Goal: Information Seeking & Learning: Learn about a topic

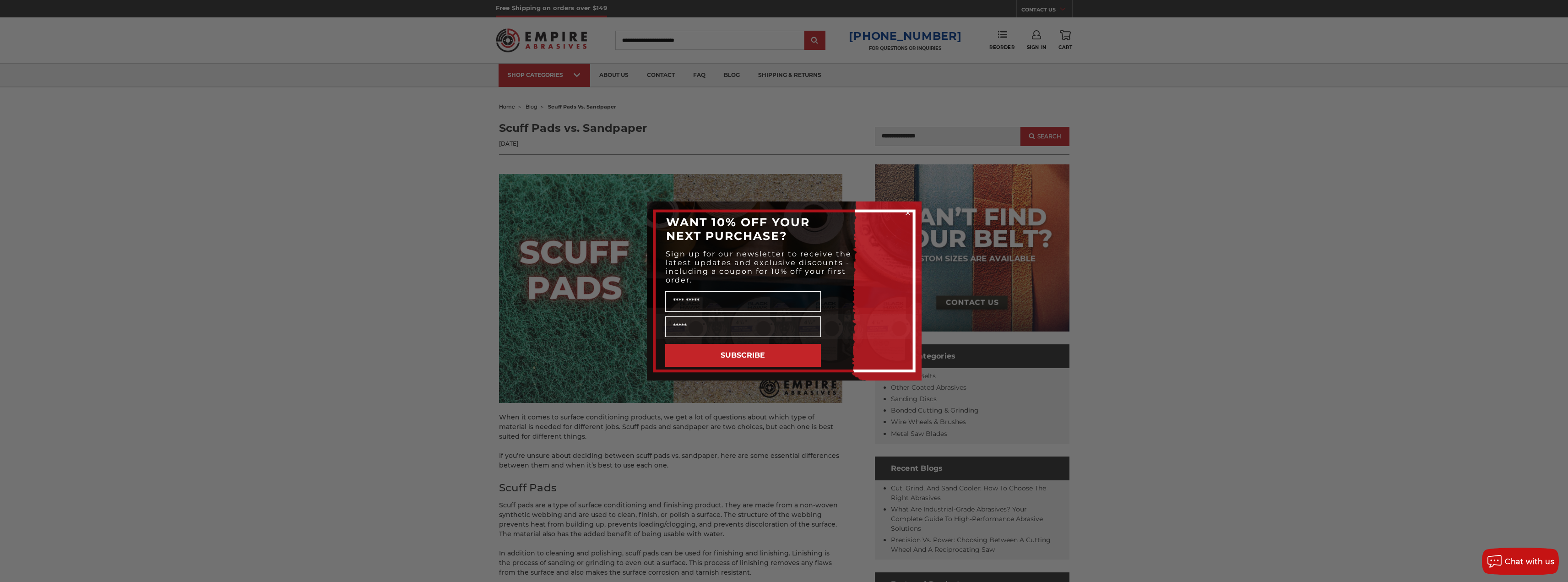
click at [795, 435] on div "Close dialog WANT 10% OFF YOUR NEXT PURCHASE? Sign up for our newsletter to rec…" at bounding box center [784, 291] width 1568 height 582
click at [907, 212] on circle "Close dialog" at bounding box center [908, 213] width 9 height 9
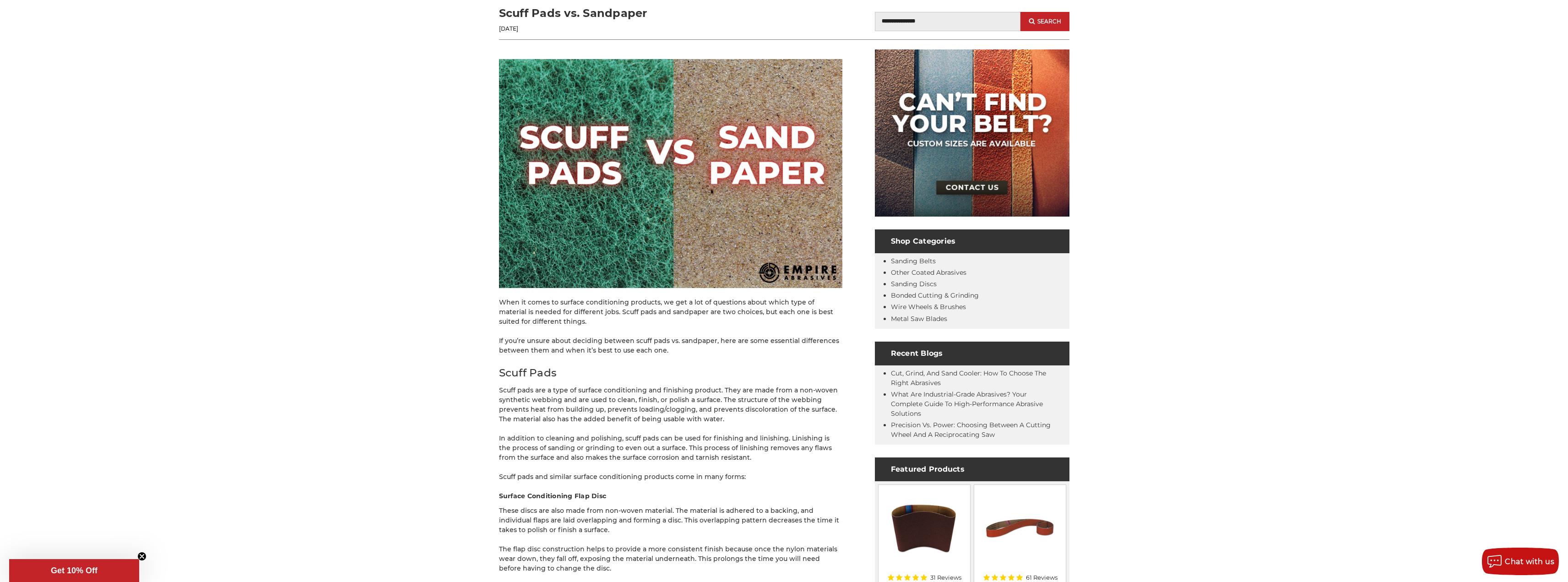
scroll to position [183, 0]
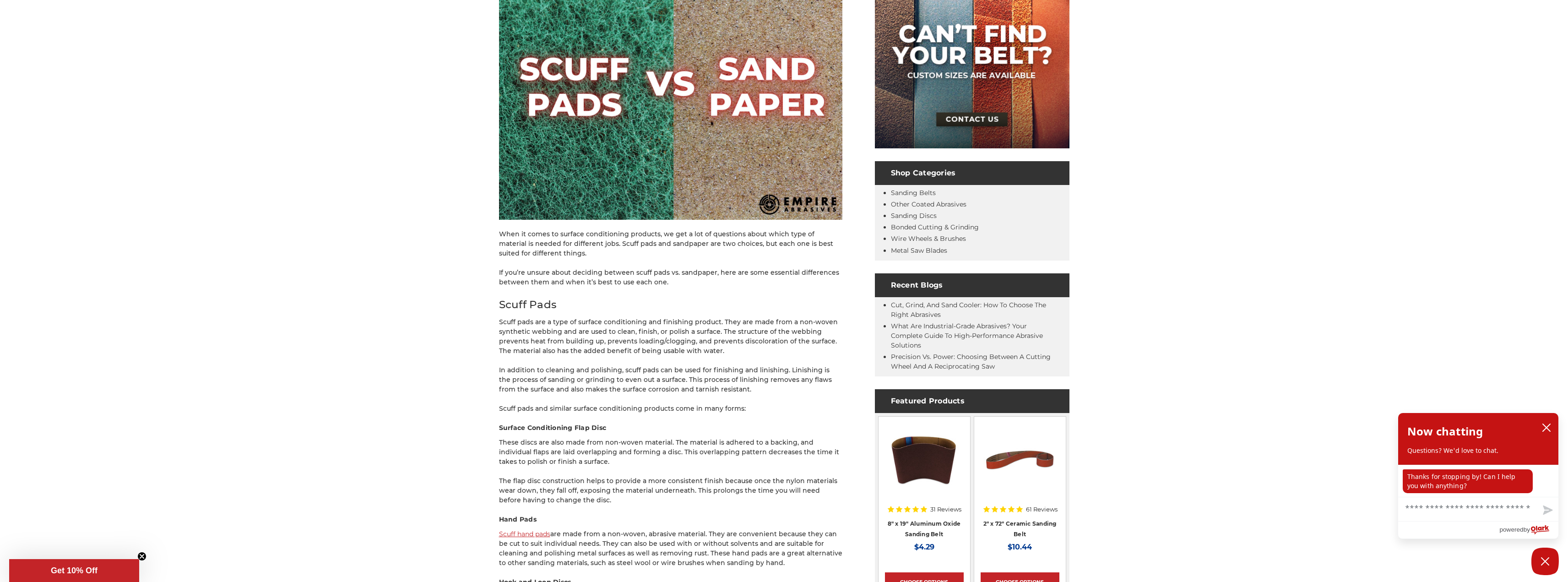
click at [678, 337] on p "Scuff pads are a type of surface conditioning and finishing product. They are m…" at bounding box center [671, 336] width 343 height 38
drag, startPoint x: 678, startPoint y: 337, endPoint x: 635, endPoint y: 333, distance: 43.2
drag, startPoint x: 635, startPoint y: 333, endPoint x: 614, endPoint y: 333, distance: 21.0
drag, startPoint x: 614, startPoint y: 333, endPoint x: 604, endPoint y: 334, distance: 10.0
drag, startPoint x: 604, startPoint y: 334, endPoint x: 579, endPoint y: 334, distance: 25.0
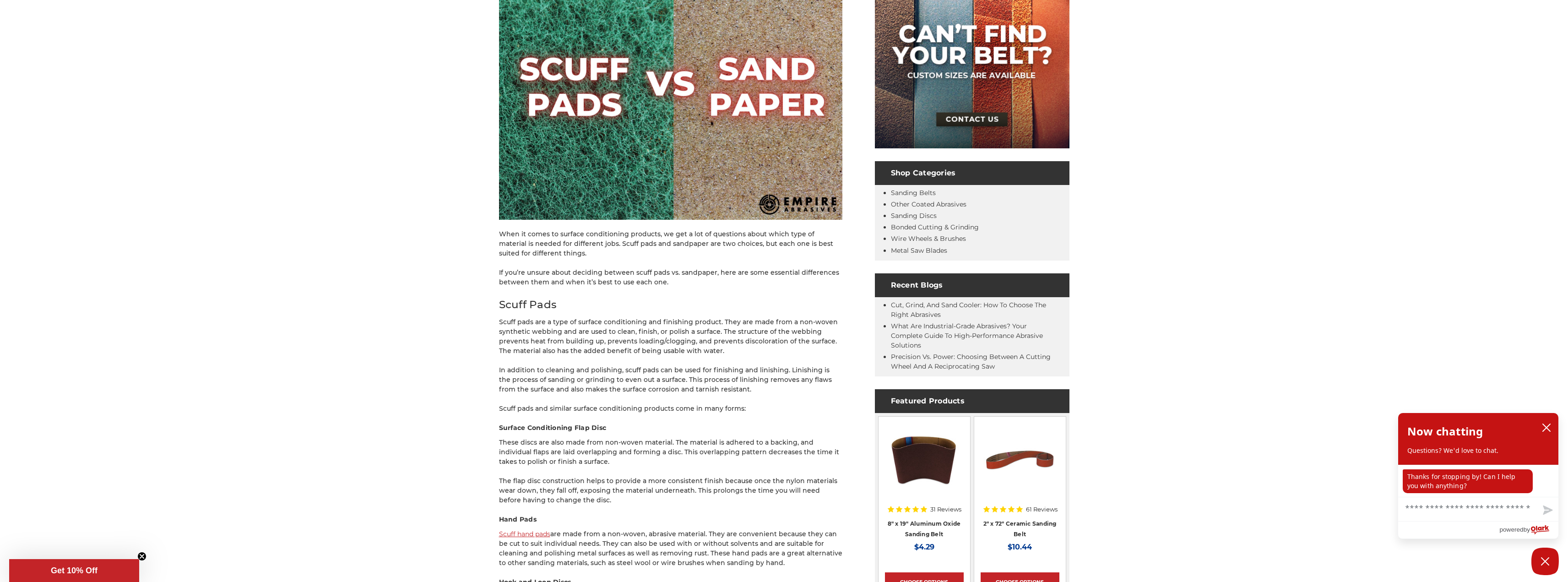
drag, startPoint x: 579, startPoint y: 334, endPoint x: 565, endPoint y: 335, distance: 14.0
drag, startPoint x: 565, startPoint y: 335, endPoint x: 554, endPoint y: 335, distance: 11.0
drag, startPoint x: 554, startPoint y: 335, endPoint x: 549, endPoint y: 336, distance: 5.1
drag, startPoint x: 549, startPoint y: 336, endPoint x: 541, endPoint y: 336, distance: 8.0
drag, startPoint x: 539, startPoint y: 336, endPoint x: 540, endPoint y: 343, distance: 7.1
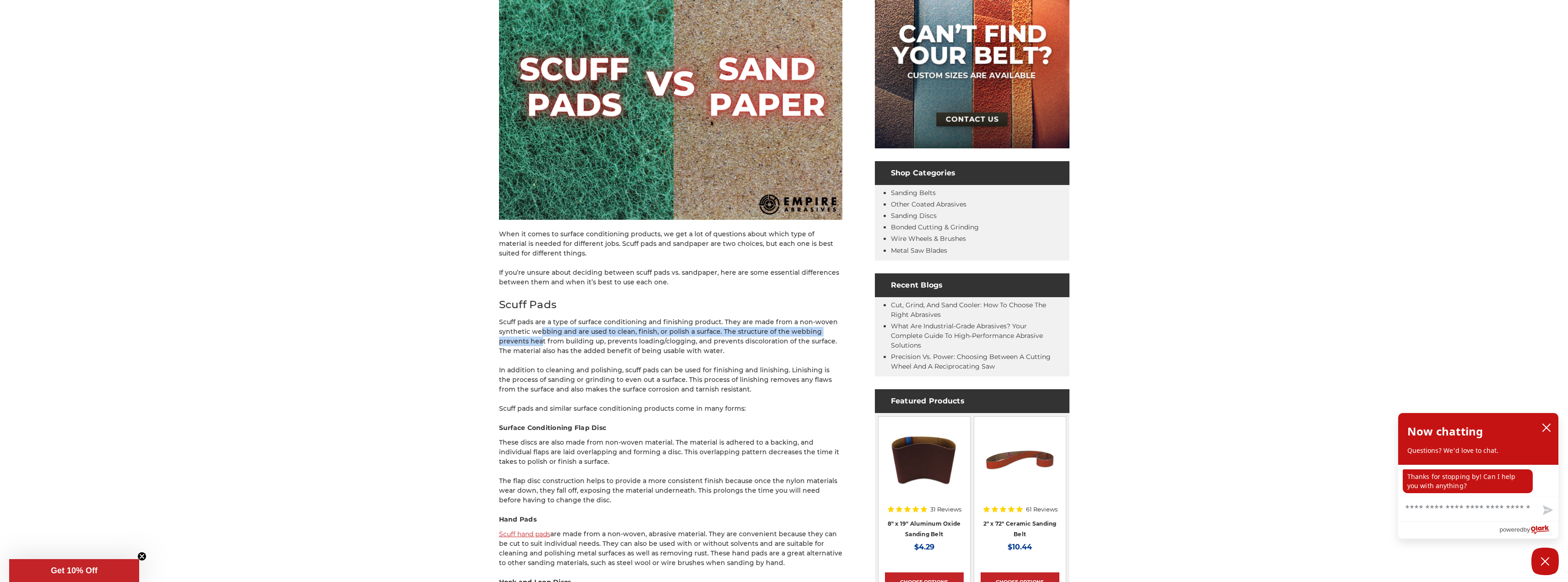
click at [540, 343] on p "Scuff pads are a type of surface conditioning and finishing product. They are m…" at bounding box center [671, 336] width 343 height 38
click at [696, 325] on p "Scuff pads are a type of surface conditioning and finishing product. They are m…" at bounding box center [671, 336] width 343 height 38
drag, startPoint x: 673, startPoint y: 329, endPoint x: 664, endPoint y: 327, distance: 9.2
drag, startPoint x: 664, startPoint y: 327, endPoint x: 624, endPoint y: 328, distance: 40.0
drag, startPoint x: 624, startPoint y: 328, endPoint x: 614, endPoint y: 328, distance: 10.0
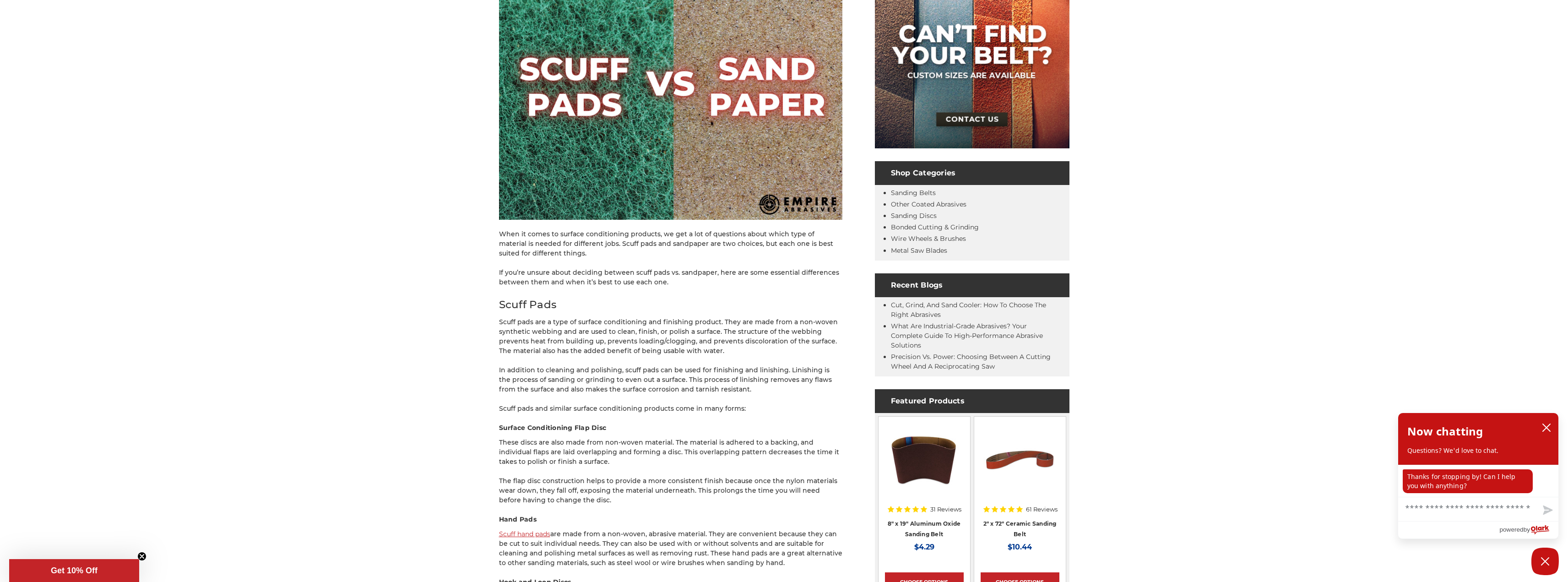
drag, startPoint x: 614, startPoint y: 328, endPoint x: 602, endPoint y: 328, distance: 12.0
drag, startPoint x: 602, startPoint y: 328, endPoint x: 597, endPoint y: 328, distance: 5.0
drag, startPoint x: 597, startPoint y: 328, endPoint x: 567, endPoint y: 326, distance: 30.1
click at [567, 328] on p "Scuff pads are a type of surface conditioning and finishing product. They are m…" at bounding box center [671, 336] width 343 height 38
click at [605, 340] on p "Scuff pads are a type of surface conditioning and finishing product. They are m…" at bounding box center [671, 336] width 343 height 38
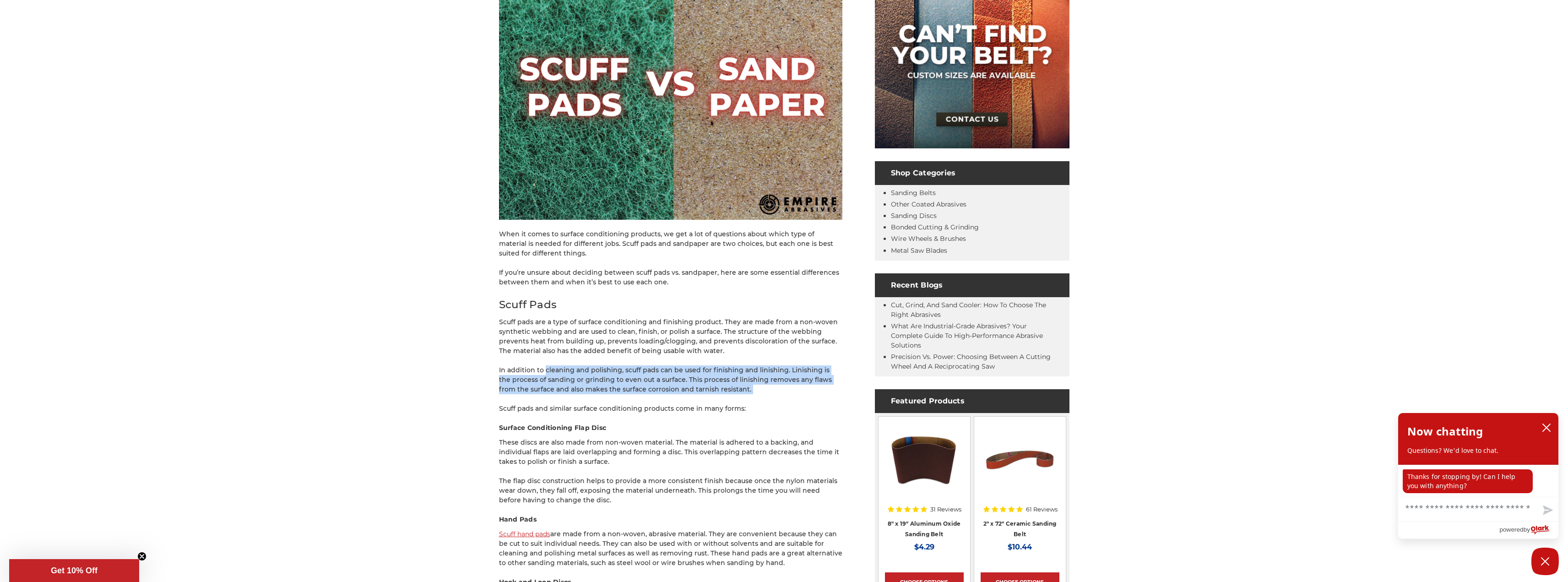
drag, startPoint x: 545, startPoint y: 359, endPoint x: 767, endPoint y: 388, distance: 223.9
click at [769, 389] on p "In addition to cleaning and polishing, scuff pads can be used for finishing and…" at bounding box center [671, 380] width 343 height 29
drag, startPoint x: 791, startPoint y: 365, endPoint x: 797, endPoint y: 354, distance: 12.5
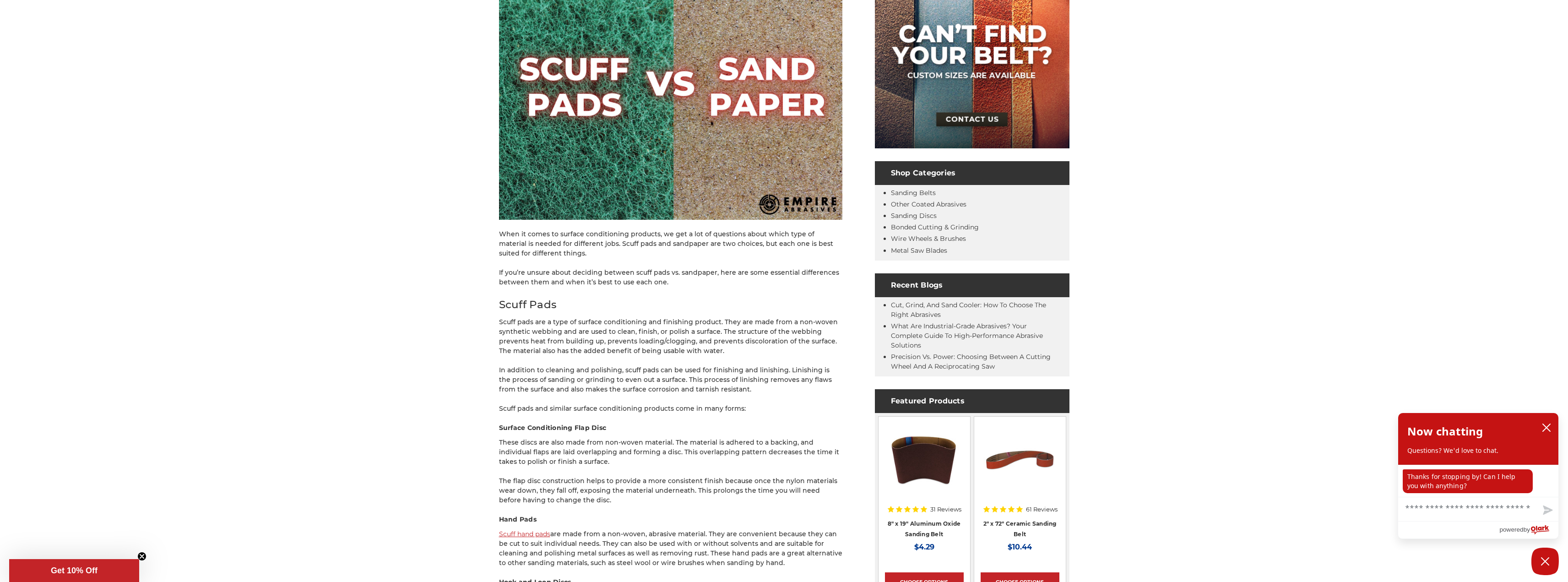
click at [797, 353] on p "Scuff pads are a type of surface conditioning and finishing product. They are m…" at bounding box center [671, 336] width 343 height 38
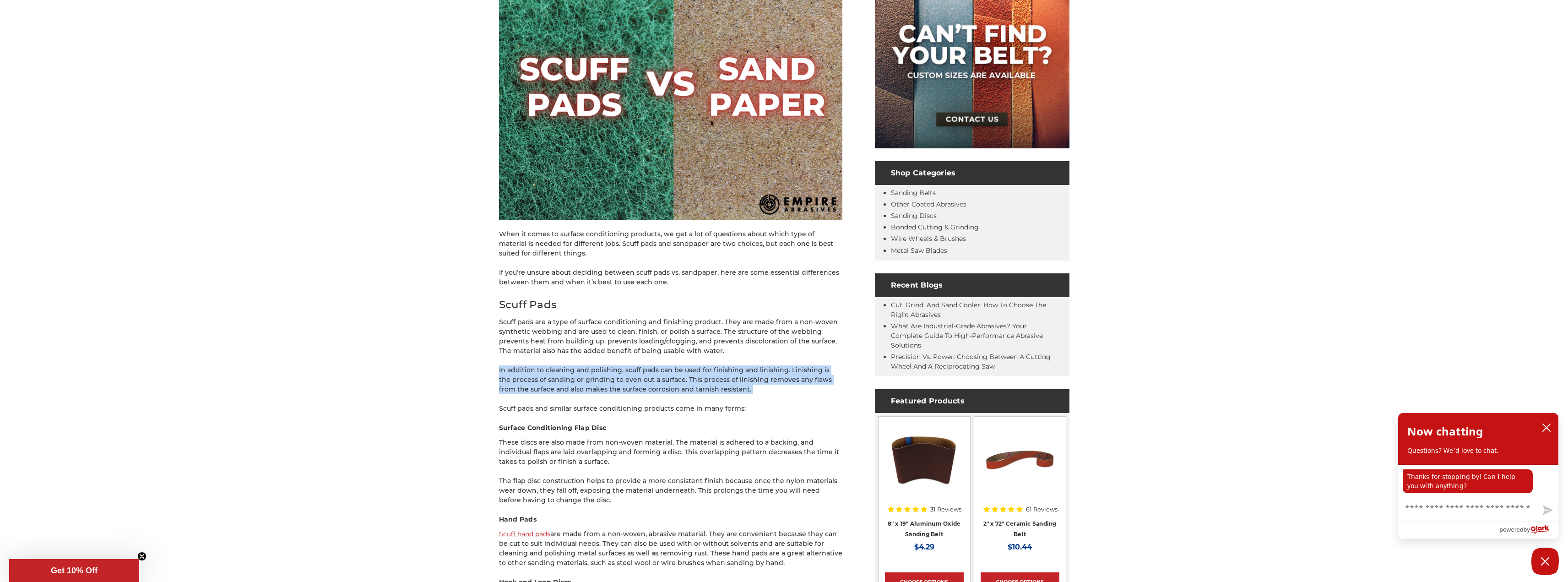
drag, startPoint x: 797, startPoint y: 353, endPoint x: 801, endPoint y: 392, distance: 39.2
click at [801, 392] on p "In addition to cleaning and polishing, scuff pads can be used for finishing and…" at bounding box center [671, 380] width 343 height 29
drag, startPoint x: 796, startPoint y: 391, endPoint x: 504, endPoint y: 364, distance: 293.2
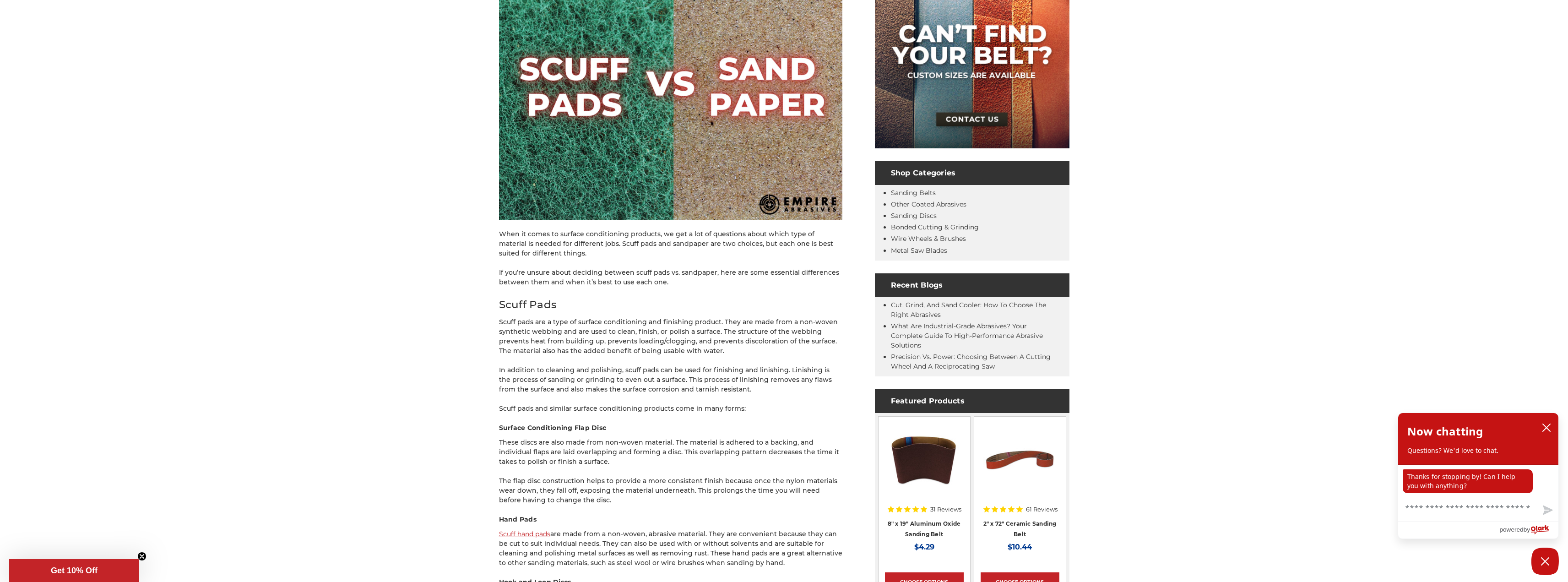
drag, startPoint x: 545, startPoint y: 360, endPoint x: 768, endPoint y: 383, distance: 224.2
click at [777, 391] on p "In addition to cleaning and polishing, scuff pads can be used for finishing and…" at bounding box center [671, 380] width 343 height 29
drag, startPoint x: 788, startPoint y: 378, endPoint x: 804, endPoint y: 357, distance: 26.4
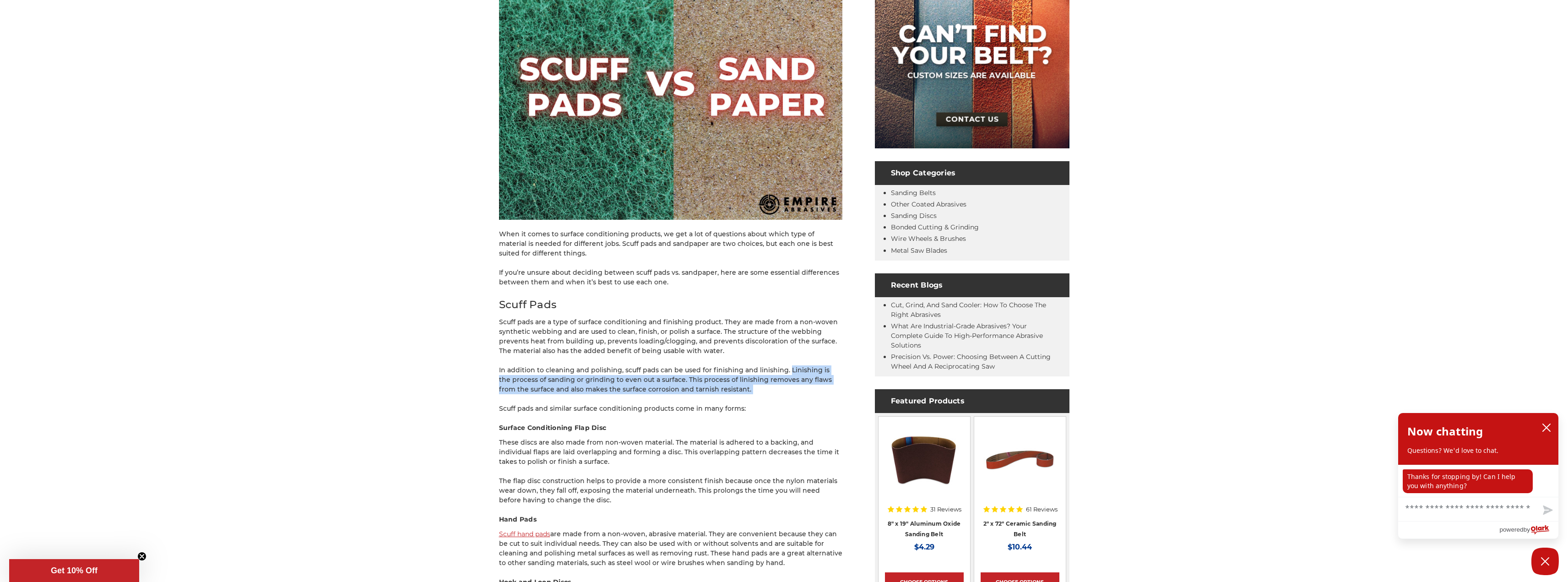
click at [805, 352] on p "Scuff pads are a type of surface conditioning and finishing product. They are m…" at bounding box center [671, 336] width 343 height 38
drag, startPoint x: 804, startPoint y: 362, endPoint x: 803, endPoint y: 383, distance: 21.0
click at [800, 390] on p "In addition to cleaning and polishing, scuff pads can be used for finishing and…" at bounding box center [671, 380] width 343 height 29
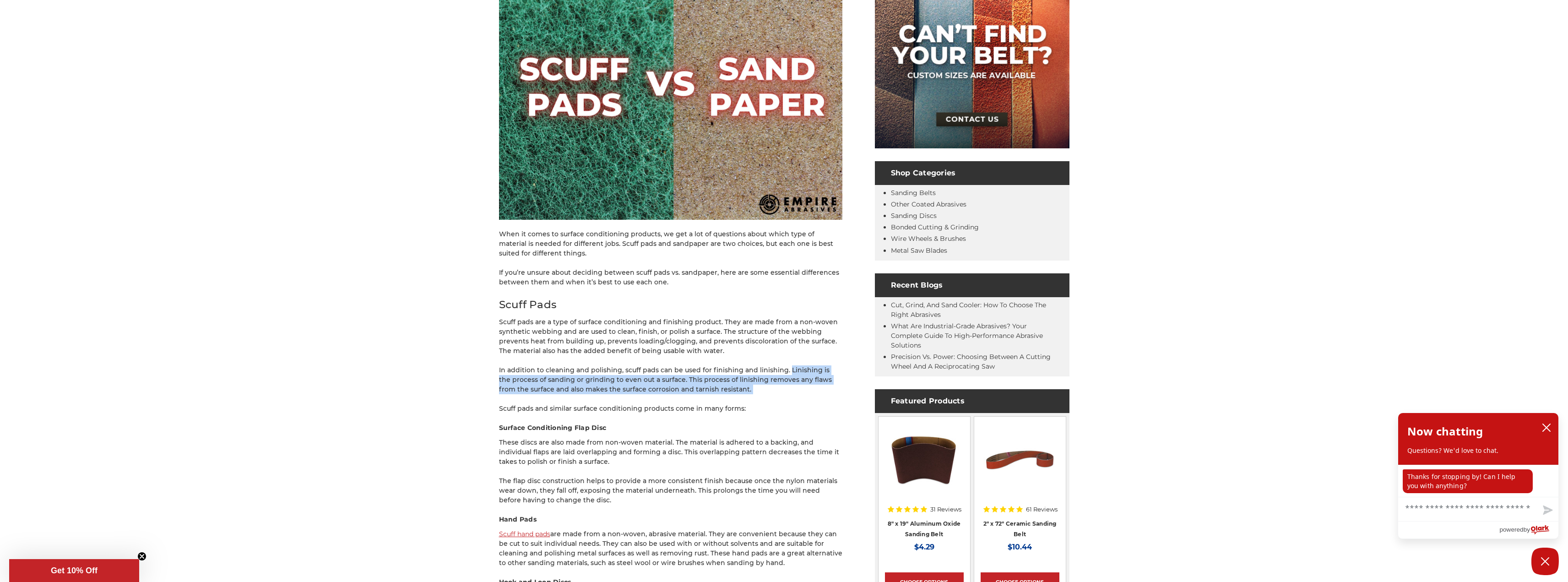
drag, startPoint x: 800, startPoint y: 390, endPoint x: 796, endPoint y: 352, distance: 38.2
click at [796, 352] on p "Scuff pads are a type of surface conditioning and finishing product. They are m…" at bounding box center [671, 336] width 343 height 38
drag, startPoint x: 794, startPoint y: 380, endPoint x: 794, endPoint y: 392, distance: 12.0
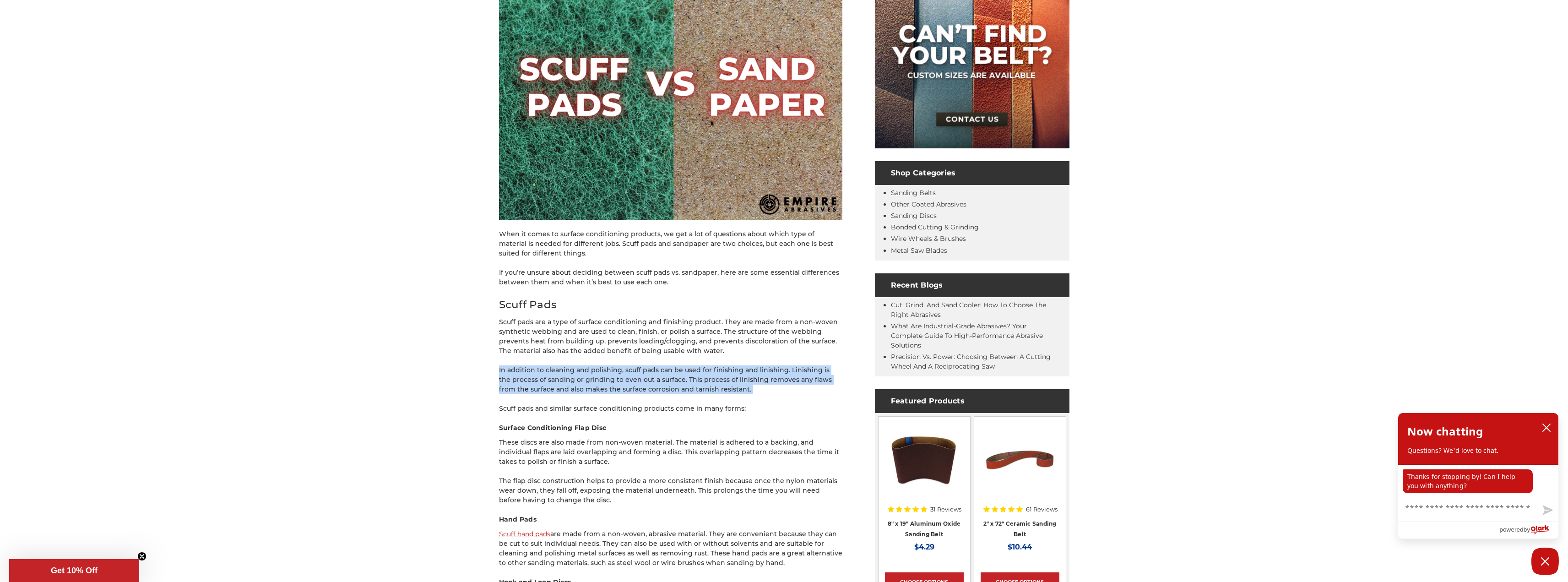
click at [794, 392] on p "In addition to cleaning and polishing, scuff pads can be used for finishing and…" at bounding box center [671, 380] width 343 height 29
drag, startPoint x: 794, startPoint y: 392, endPoint x: 487, endPoint y: 362, distance: 308.5
click at [545, 366] on p "In addition to cleaning and polishing, scuff pads can be used for finishing and…" at bounding box center [671, 380] width 343 height 29
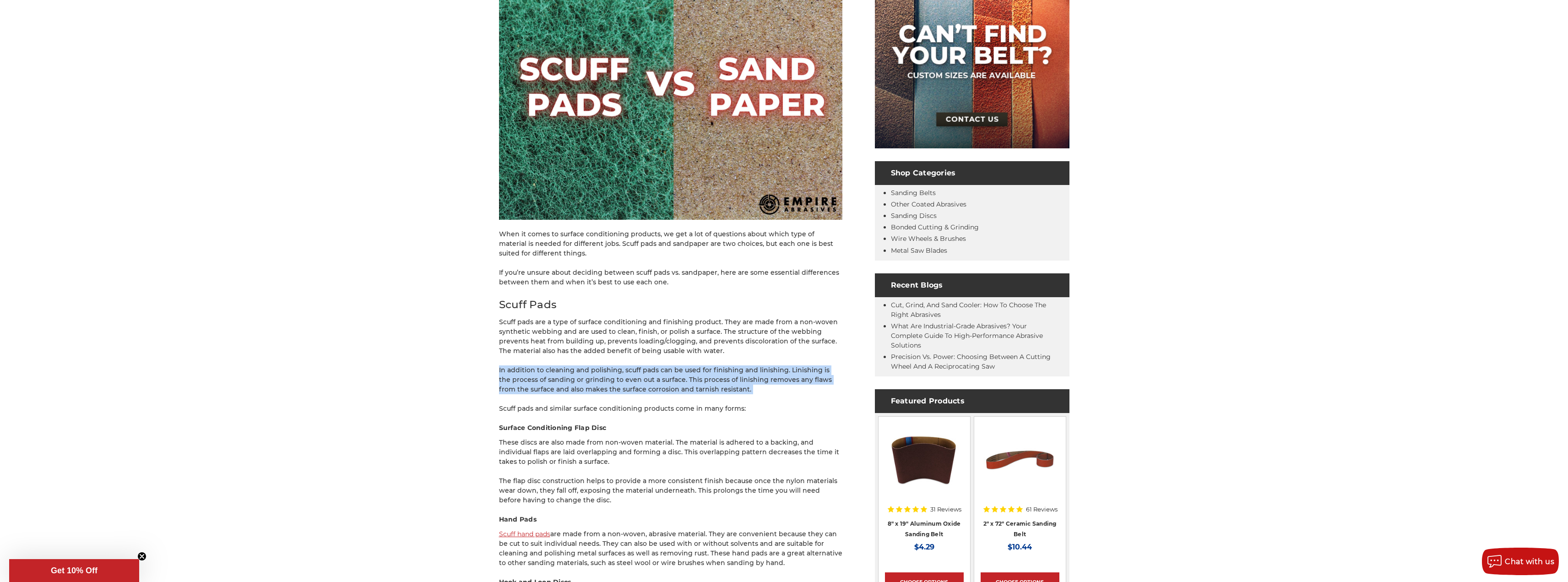
drag, startPoint x: 473, startPoint y: 360, endPoint x: 773, endPoint y: 386, distance: 301.1
click at [780, 392] on p "In addition to cleaning and polishing, scuff pads can be used for finishing and…" at bounding box center [671, 380] width 343 height 29
drag, startPoint x: 780, startPoint y: 392, endPoint x: 793, endPoint y: 354, distance: 40.2
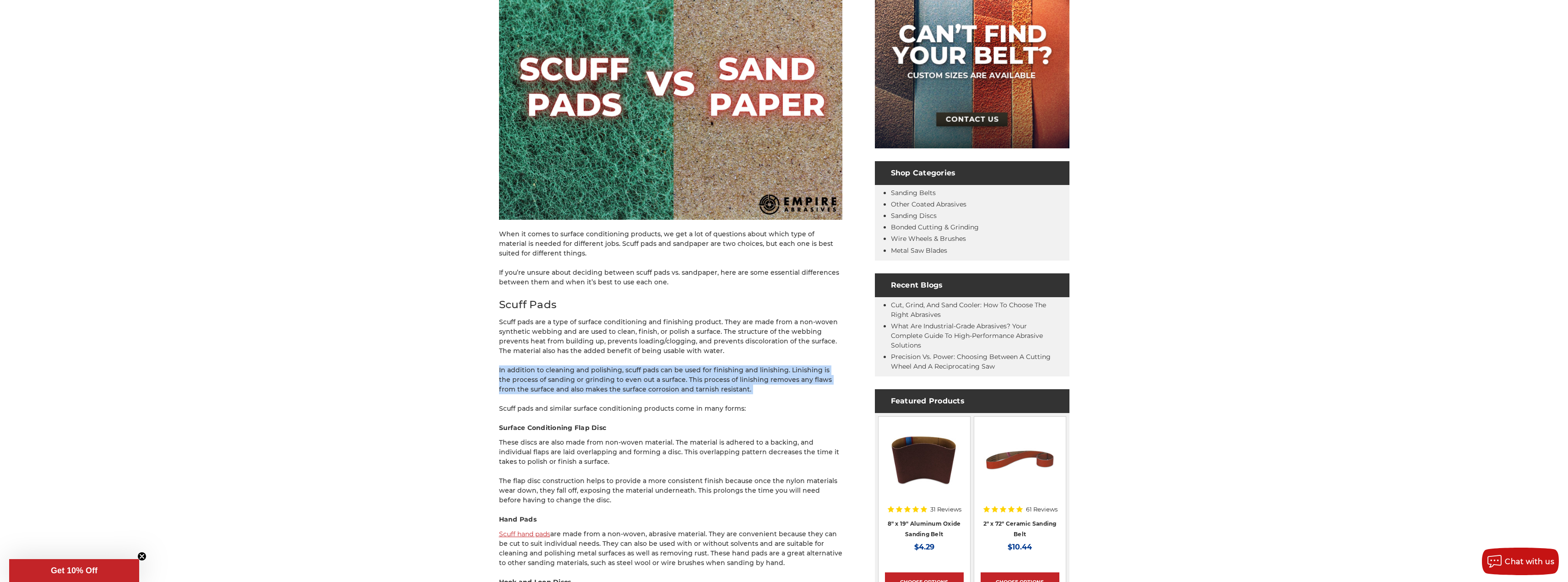
click at [793, 354] on p "Scuff pads are a type of surface conditioning and finishing product. They are m…" at bounding box center [671, 336] width 343 height 38
drag, startPoint x: 793, startPoint y: 378, endPoint x: 797, endPoint y: 392, distance: 14.6
click at [797, 391] on p "In addition to cleaning and polishing, scuff pads can be used for finishing and…" at bounding box center [671, 380] width 343 height 29
drag, startPoint x: 791, startPoint y: 392, endPoint x: 498, endPoint y: 362, distance: 294.5
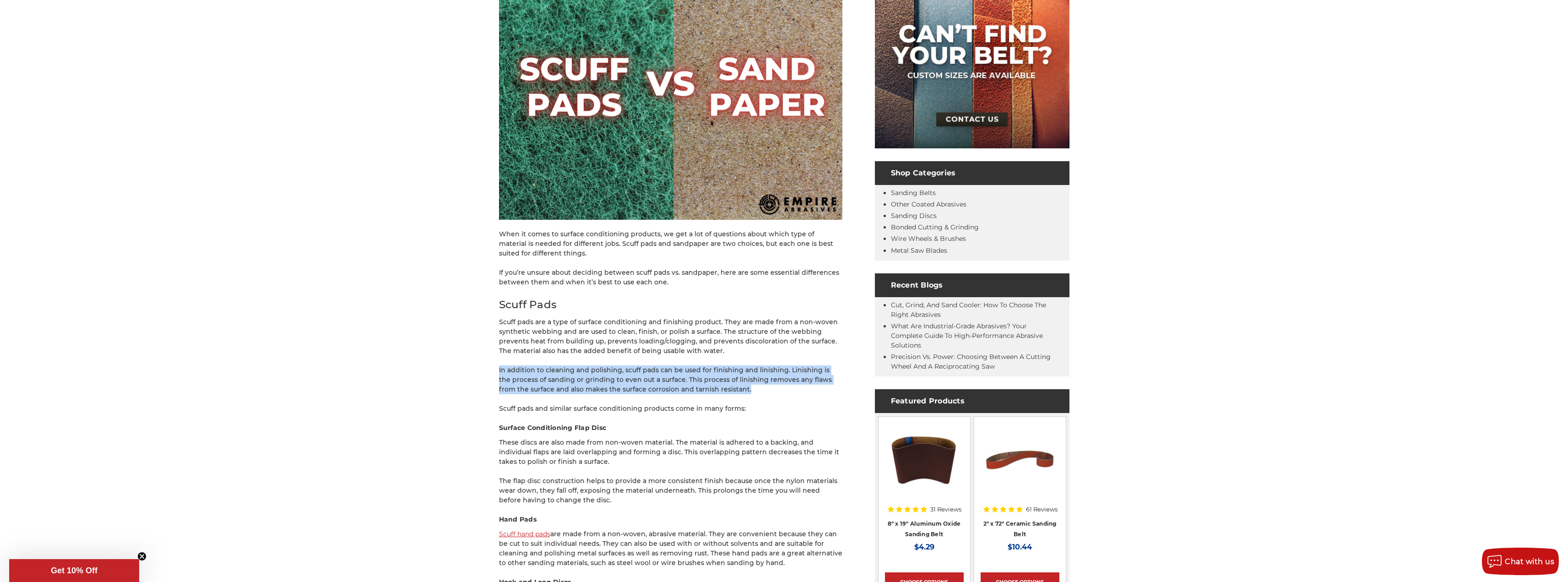
drag, startPoint x: 498, startPoint y: 362, endPoint x: 845, endPoint y: 391, distance: 348.2
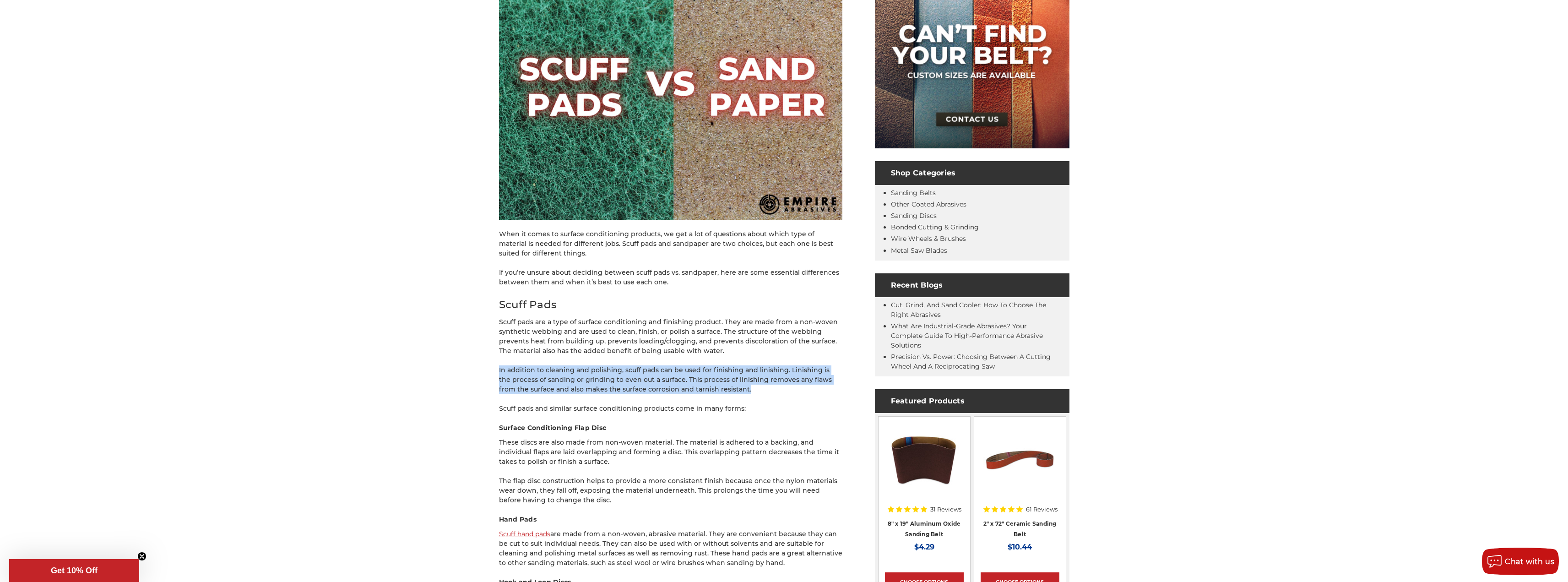
drag
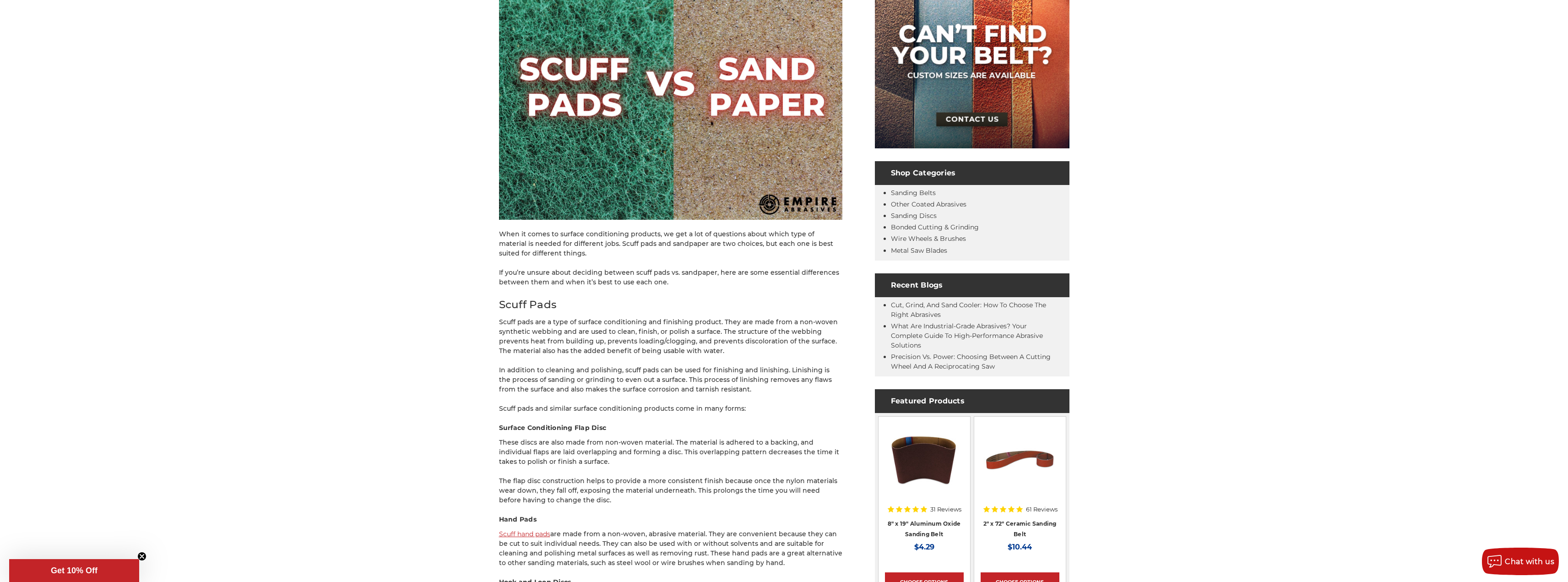
click at [770, 391] on p "In addition to cleaning and polishing, scuff pads can be used for finishing and…" at bounding box center [671, 380] width 343 height 29
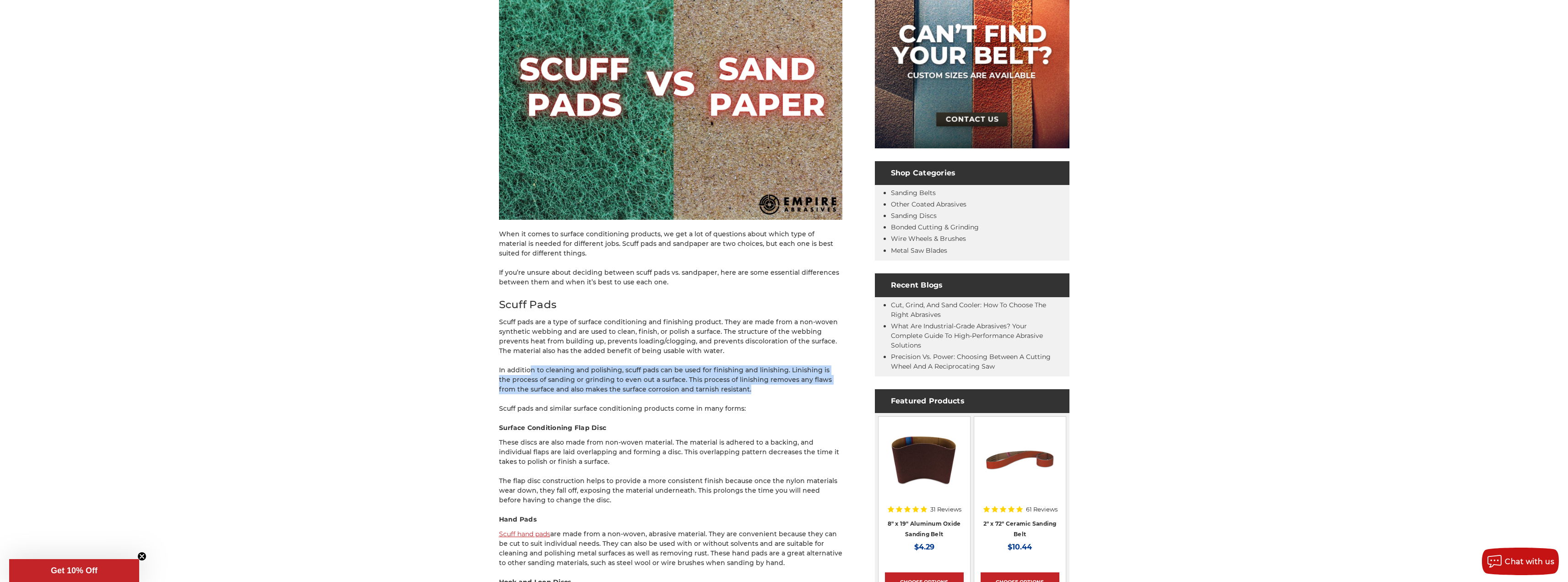
click at [527, 369] on p "In addition to cleaning and polishing, scuff pads can be used for finishing and…" at bounding box center [671, 380] width 343 height 29
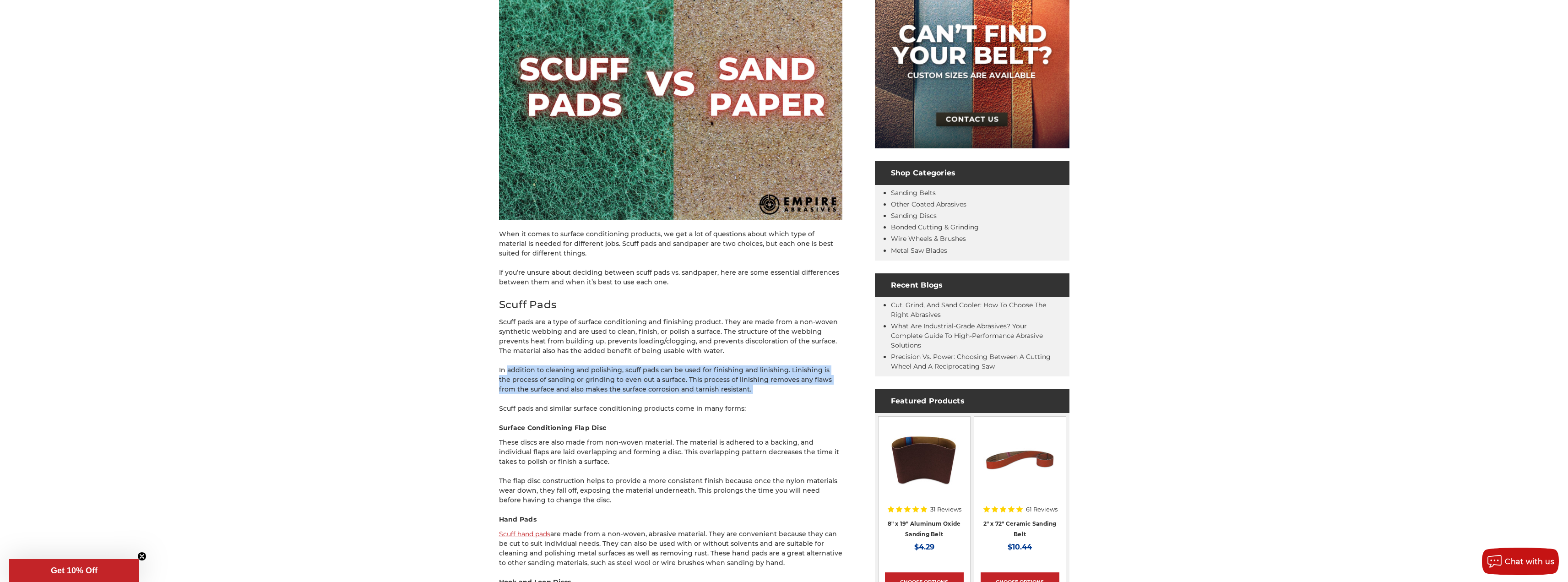
click at [757, 389] on p "In addition to cleaning and polishing, scuff pads can be used for finishing and…" at bounding box center [671, 380] width 343 height 29
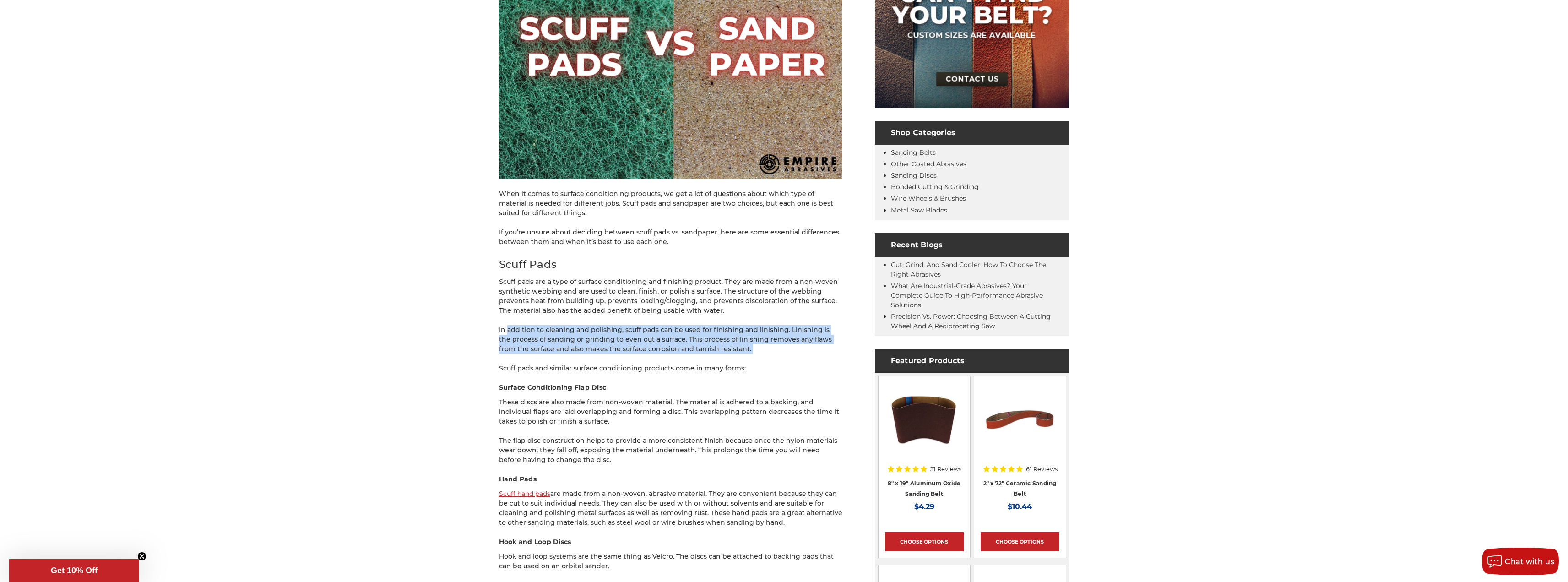
scroll to position [320, 0]
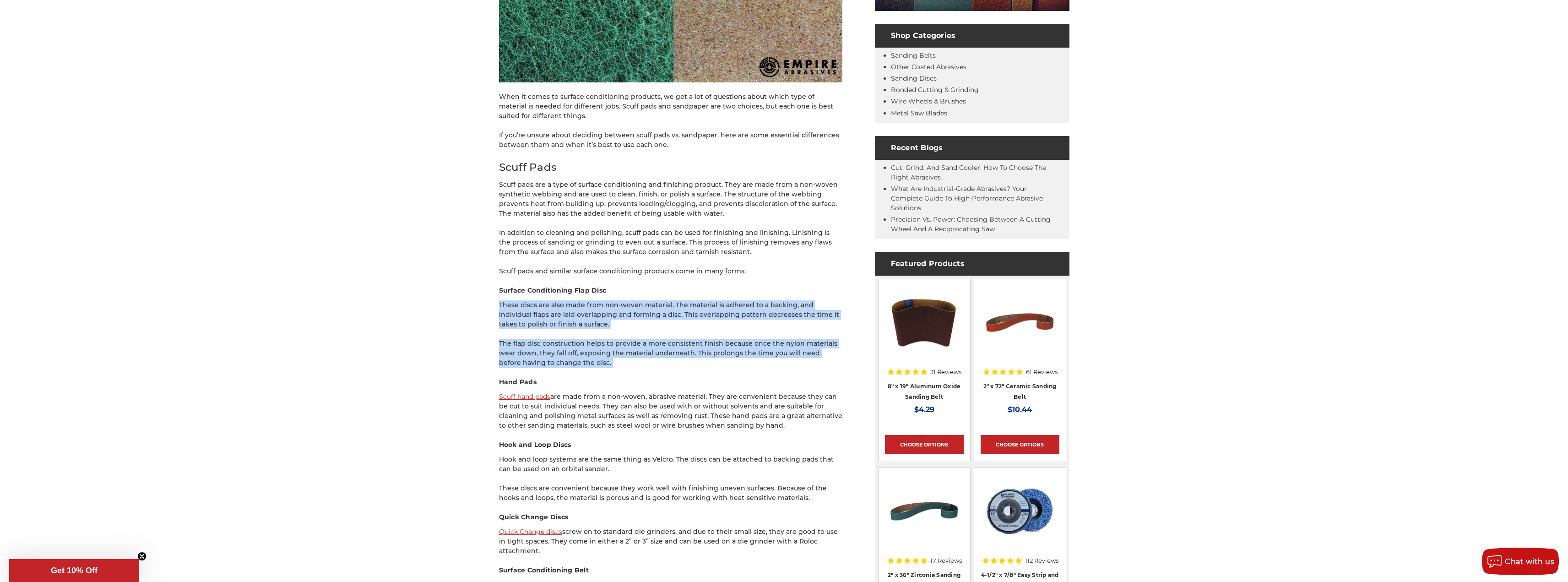
click at [646, 362] on p "The flap disc construction helps to provide a more consistent finish because on…" at bounding box center [671, 354] width 343 height 29
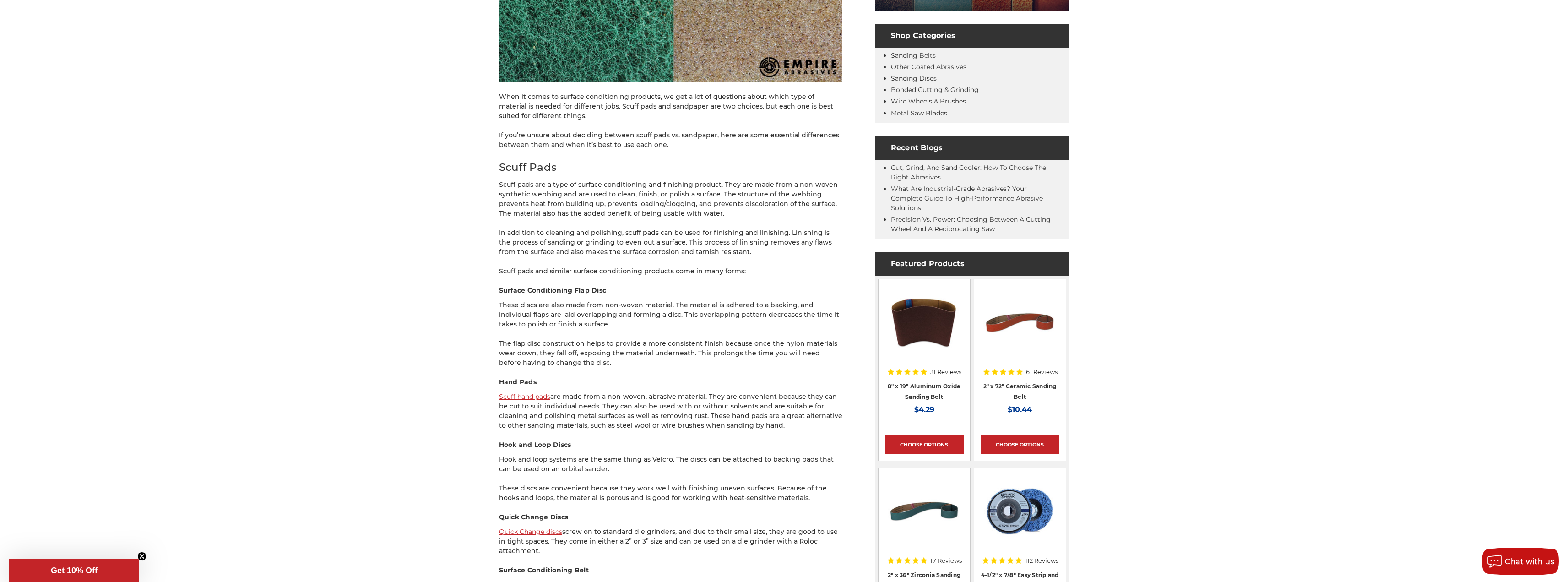
click at [753, 381] on h4 "Hand Pads" at bounding box center [671, 382] width 343 height 9
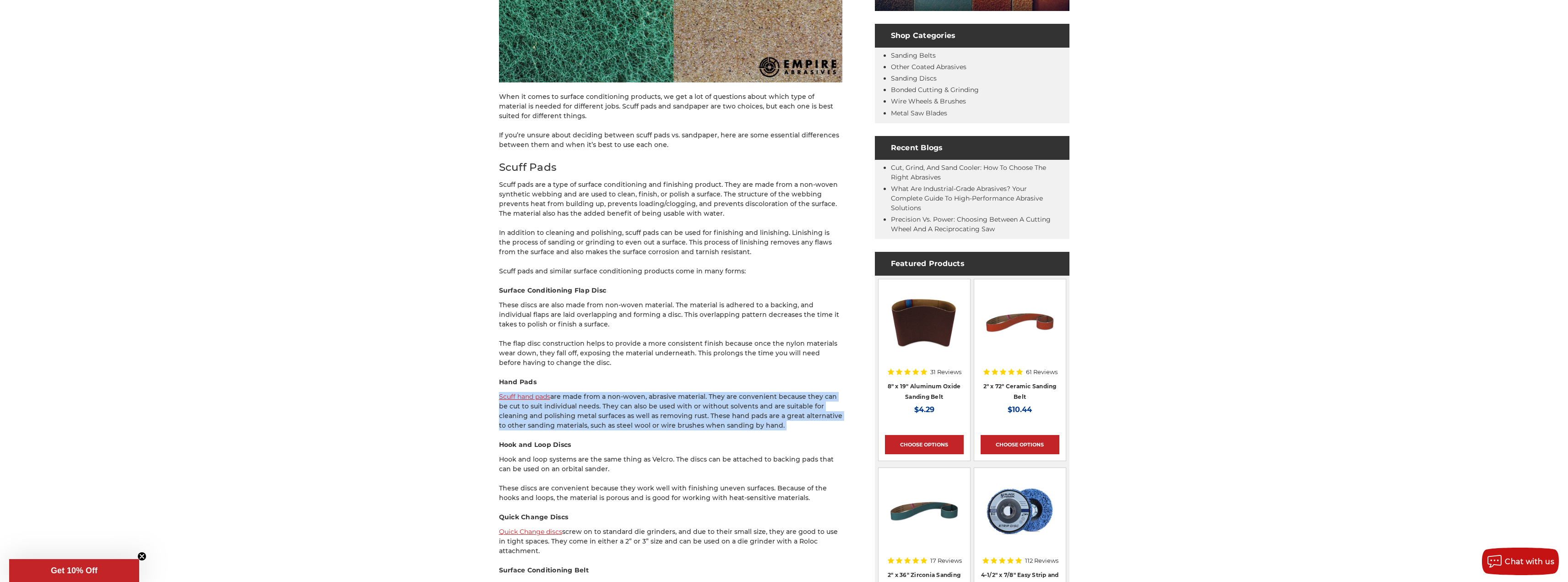
click at [781, 426] on p "Scuff hand pads are made from a non-woven, abrasive material. They are convenie…" at bounding box center [671, 411] width 343 height 38
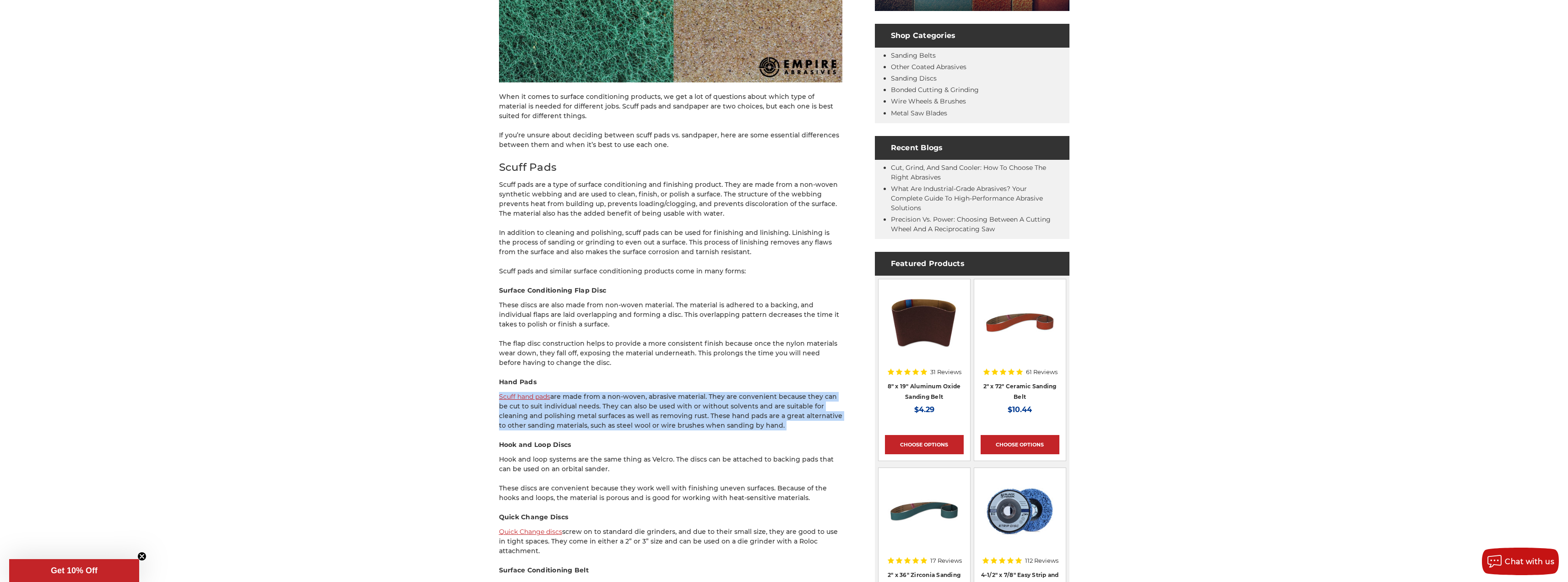
click at [789, 427] on p "Scuff hand pads are made from a non-woven, abrasive material. They are convenie…" at bounding box center [671, 411] width 343 height 38
click at [803, 425] on p "Scuff hand pads are made from a non-woven, abrasive material. They are convenie…" at bounding box center [671, 411] width 343 height 38
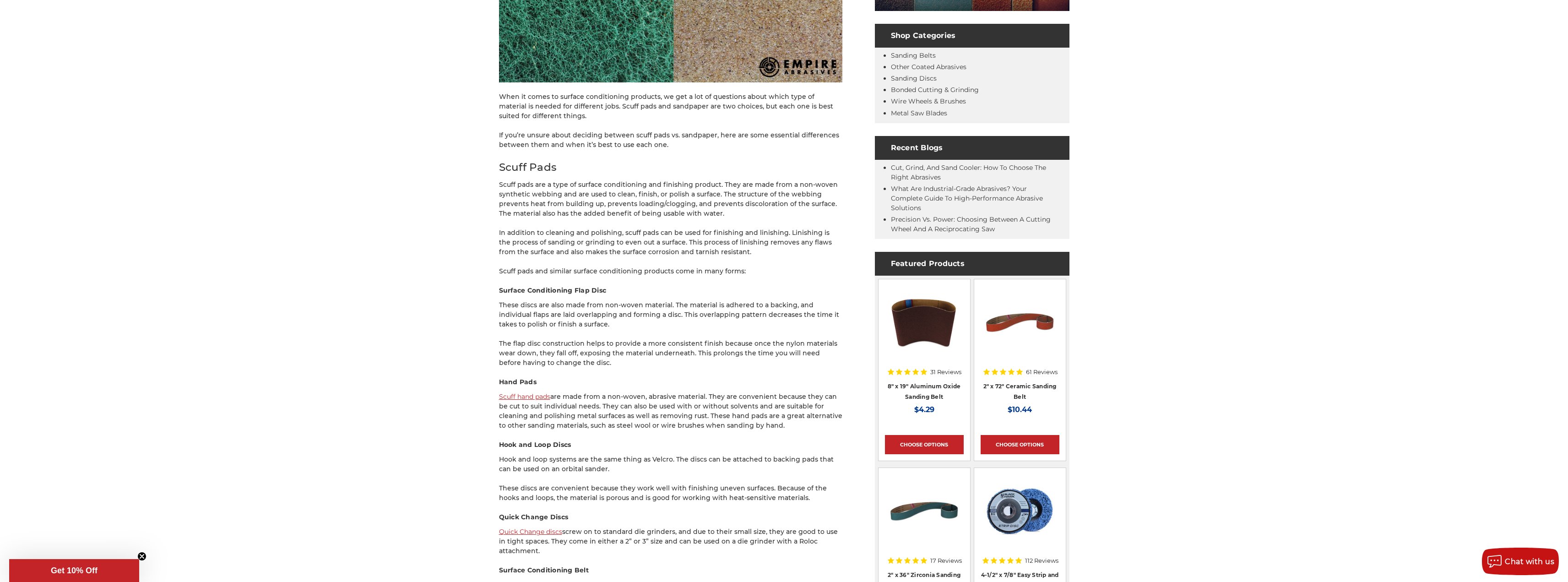
click at [777, 430] on p "Scuff hand pads are made from a non-woven, abrasive material. They are convenie…" at bounding box center [671, 411] width 343 height 38
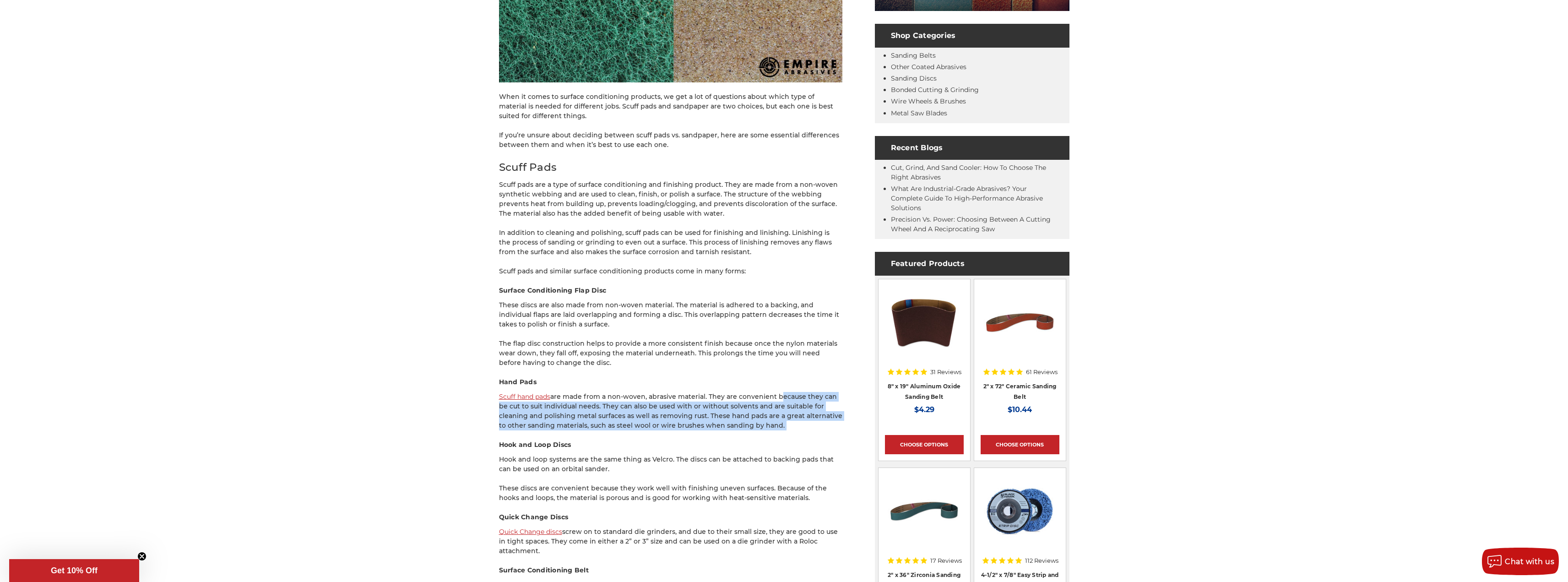
click at [783, 380] on h4 "Hand Pads" at bounding box center [671, 382] width 343 height 9
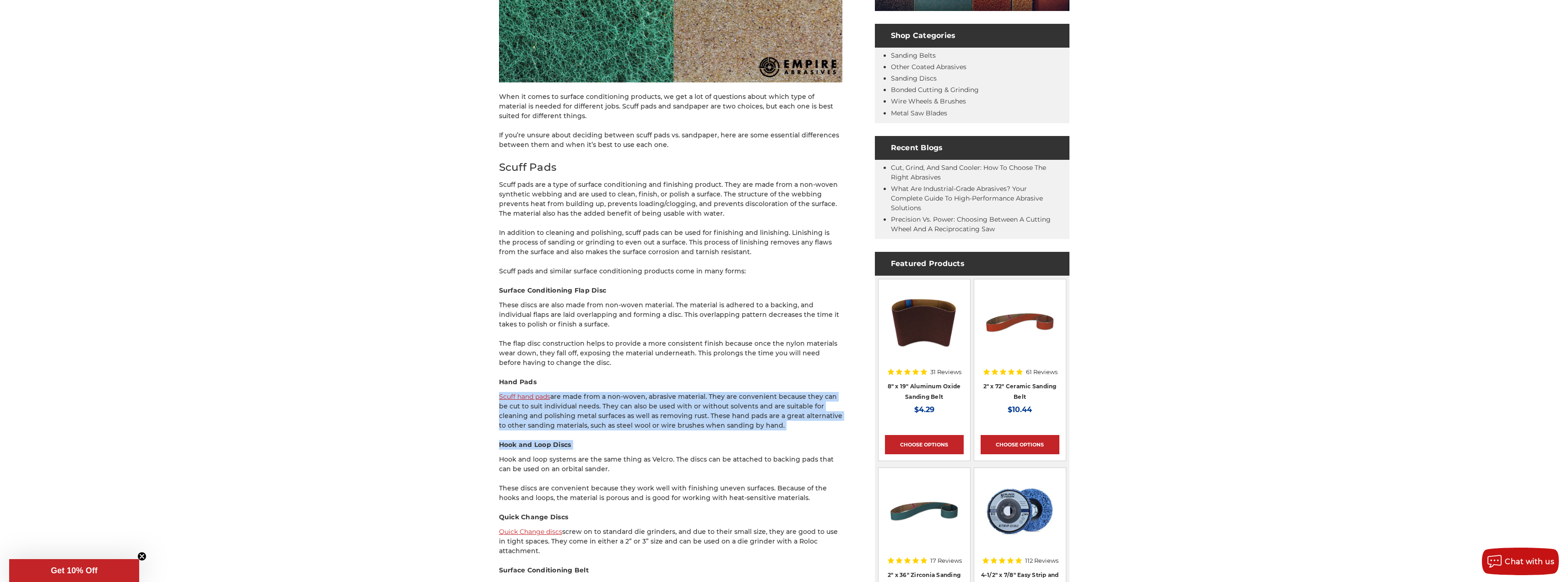
click at [798, 378] on h4 "Hand Pads" at bounding box center [671, 382] width 343 height 9
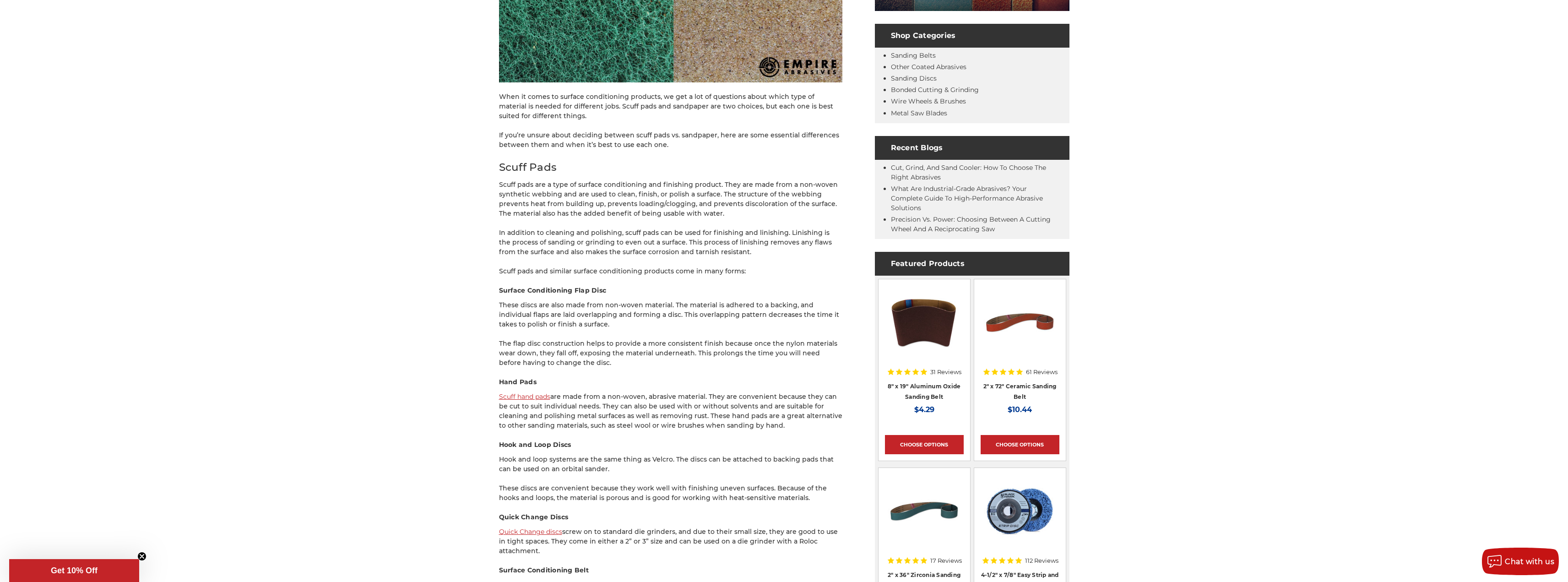
click at [798, 422] on p "Scuff hand pads are made from a non-woven, abrasive material. They are convenie…" at bounding box center [671, 411] width 343 height 38
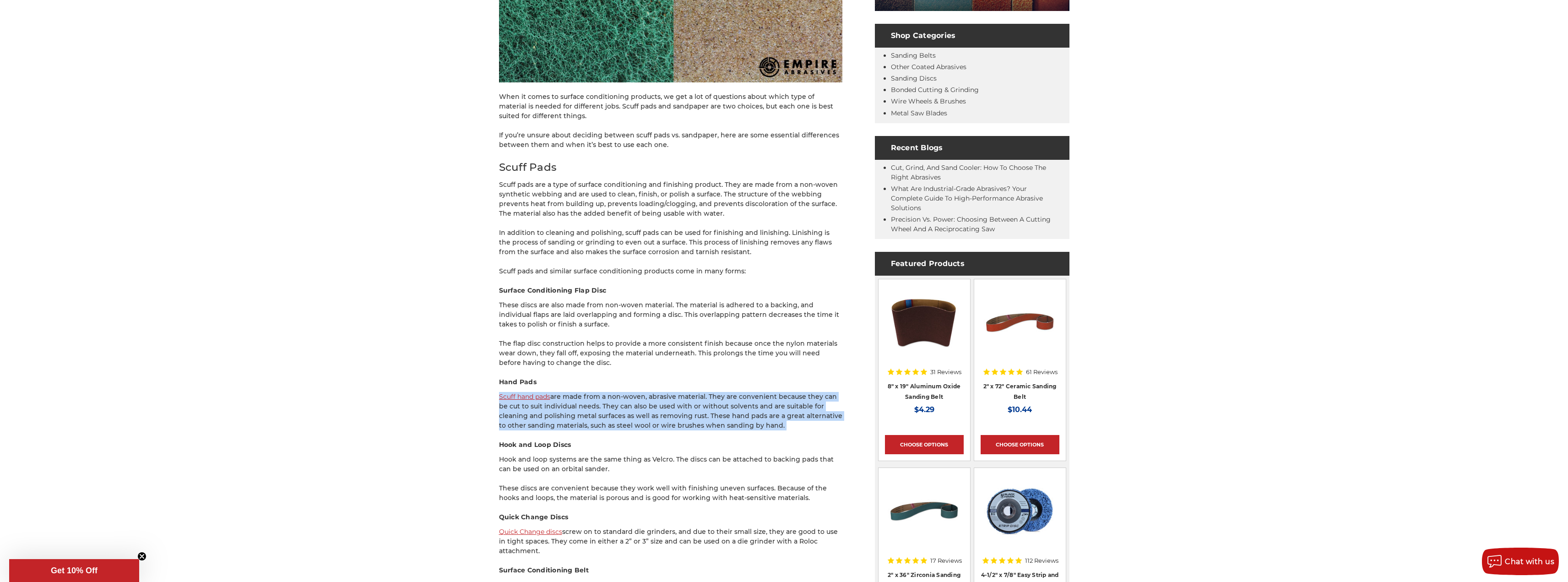
click at [804, 381] on h4 "Hand Pads" at bounding box center [671, 382] width 343 height 9
click at [804, 421] on p "Scuff hand pads are made from a non-woven, abrasive material. They are convenie…" at bounding box center [671, 411] width 343 height 38
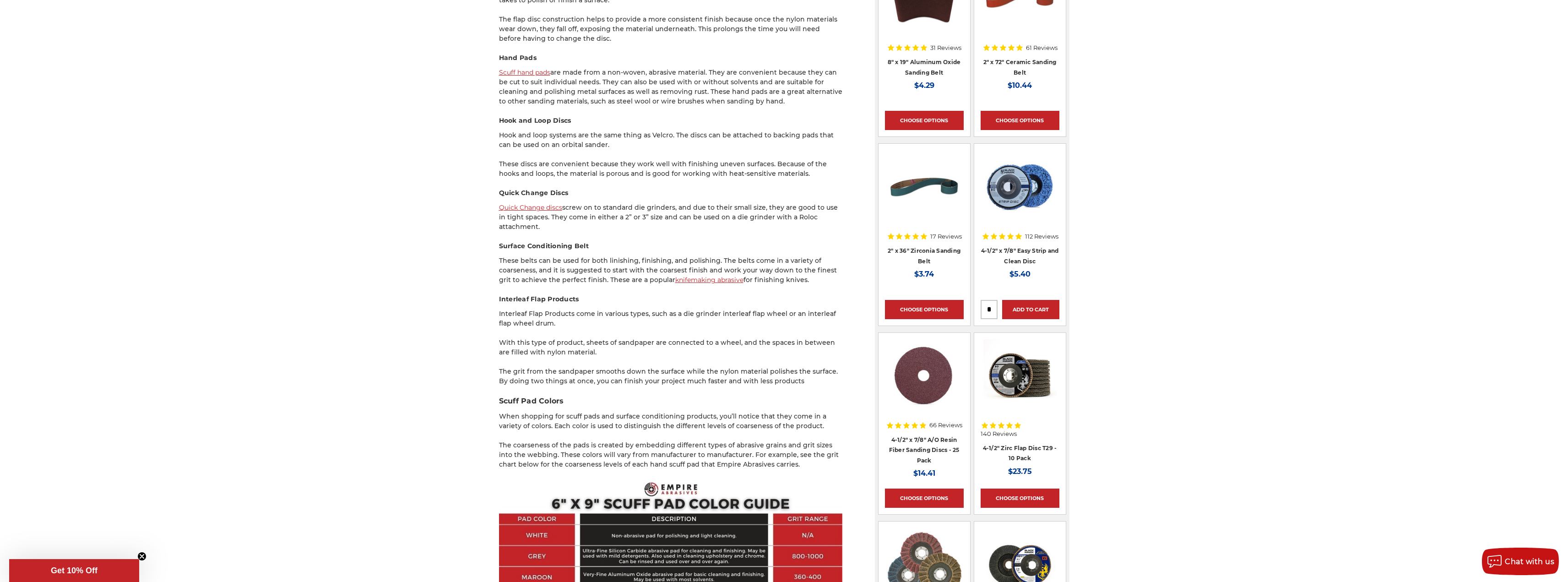
scroll to position [870, 0]
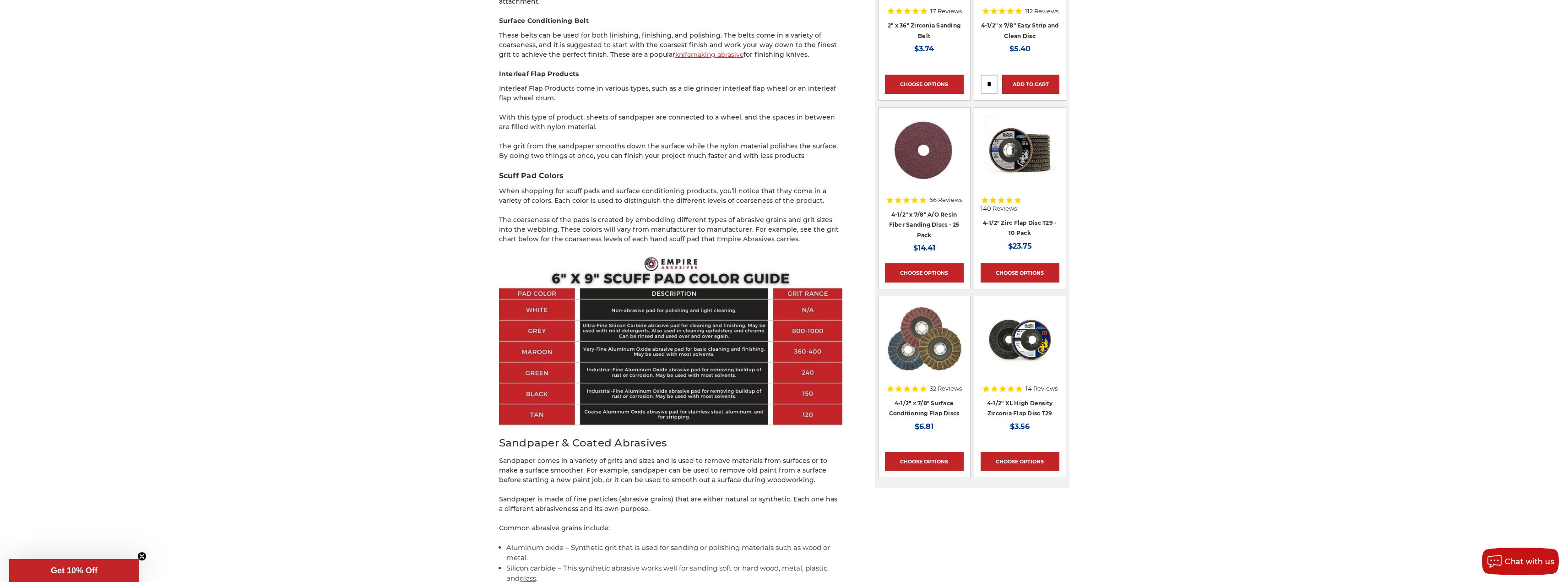
click at [609, 191] on p "When shopping for scuff pads and surface conditioning products, you’ll notice t…" at bounding box center [671, 196] width 343 height 20
click at [554, 217] on p "The coarseness of the pads is created by embedding different types of abrasive …" at bounding box center [671, 230] width 343 height 29
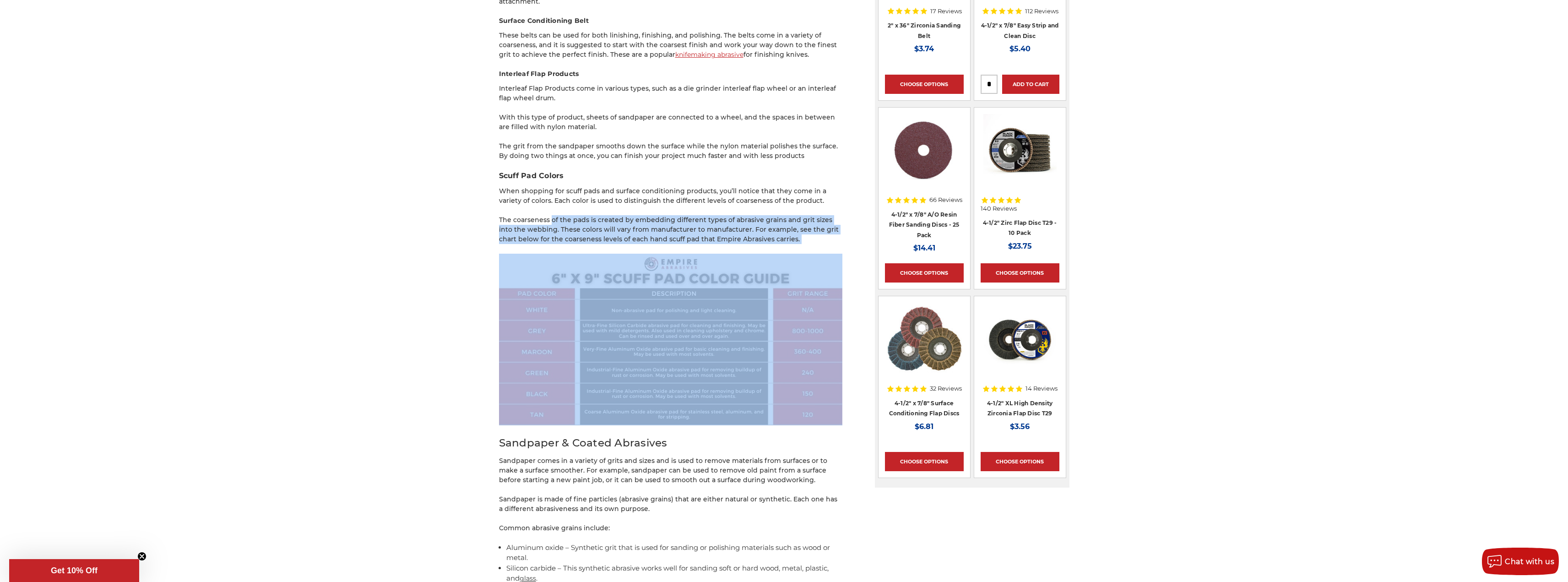
click at [786, 244] on p "The coarseness of the pads is created by embedding different types of abrasive …" at bounding box center [671, 230] width 343 height 29
click at [800, 238] on p "The coarseness of the pads is created by embedding different types of abrasive …" at bounding box center [671, 230] width 343 height 29
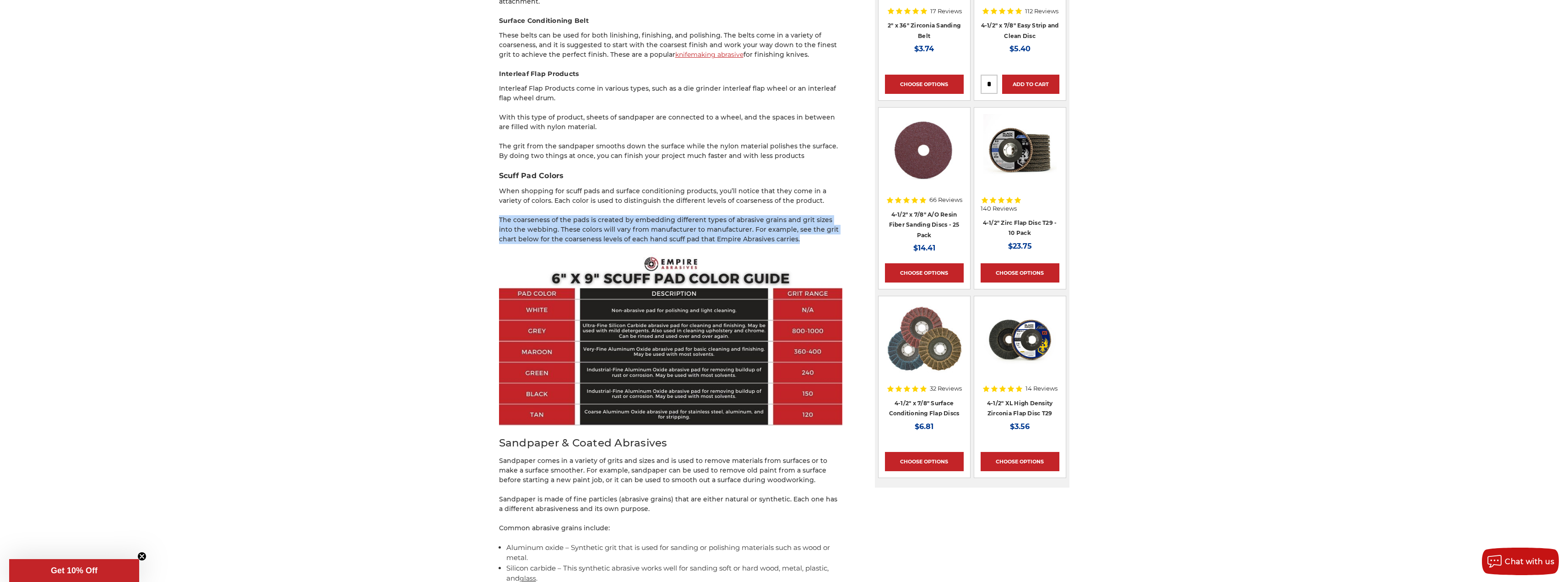
click at [496, 211] on div "home blog scuff pads vs. sandpaper Scuff Pads vs. Sandpaper Dec 6th 2021 Blog S…" at bounding box center [784, 198] width 647 height 1936
click at [494, 209] on div "home blog scuff pads vs. sandpaper Scuff Pads vs. Sandpaper Dec 6th 2021 Blog S…" at bounding box center [784, 198] width 647 height 1936
click at [790, 236] on div "When it comes to surface conditioning products, we get a lot of questions about…" at bounding box center [671, 230] width 343 height 1853
click at [791, 241] on p "The coarseness of the pads is created by embedding different types of abrasive …" at bounding box center [671, 230] width 343 height 29
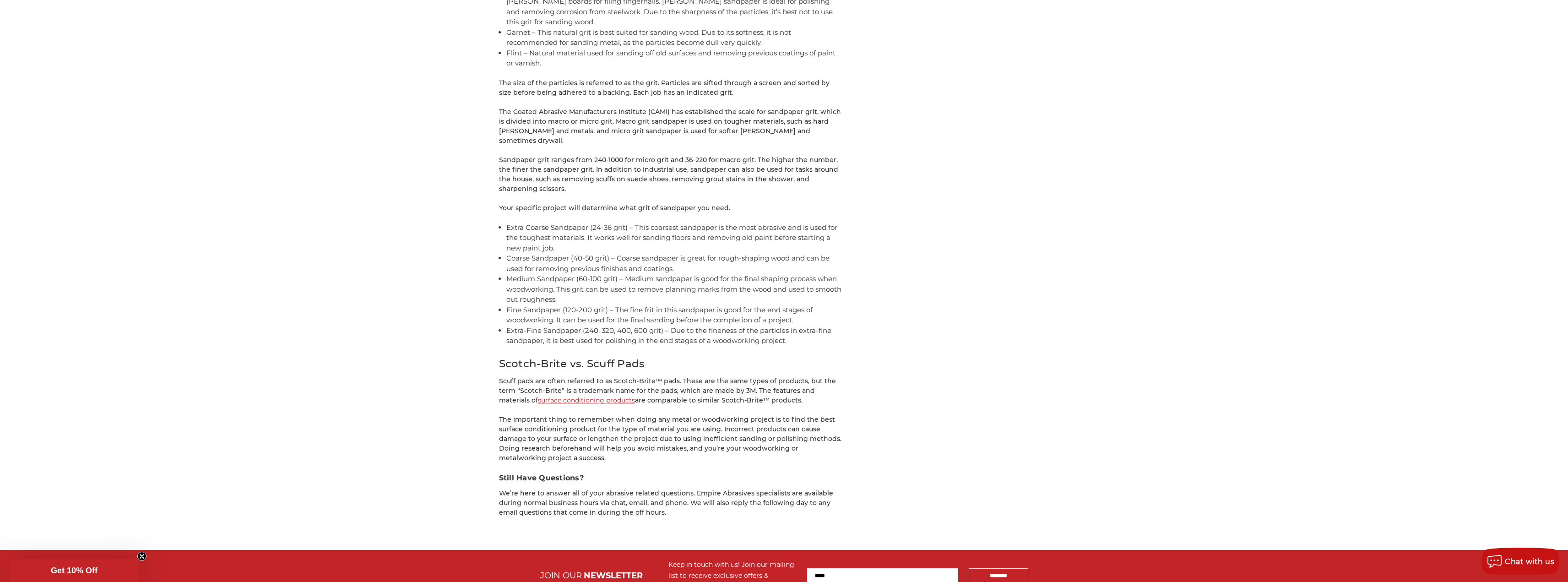
scroll to position [1511, 0]
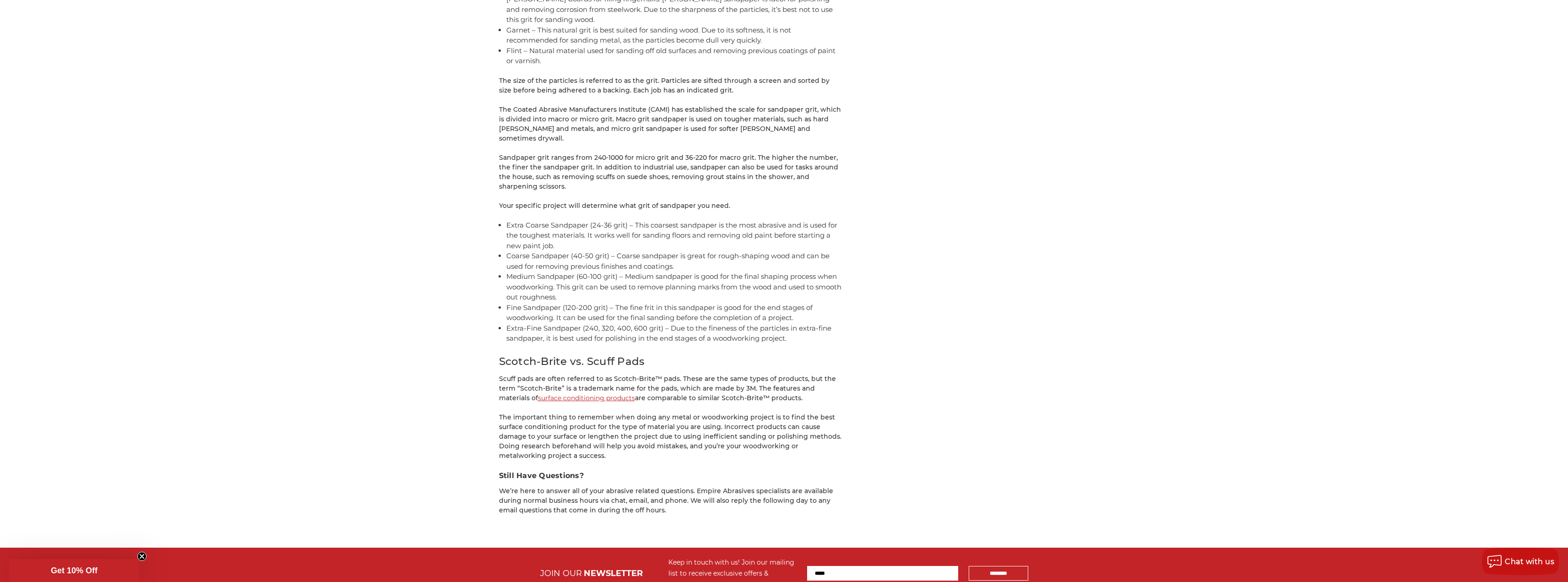
click at [720, 354] on h2 "Scotch-Brite vs. Scuff Pads" at bounding box center [671, 362] width 343 height 16
drag, startPoint x: 720, startPoint y: 341, endPoint x: 783, endPoint y: 383, distance: 75.7
click at [787, 381] on p "Scuff pads are often referred to as Scotch-Brite™ pads. These are the same type…" at bounding box center [671, 388] width 343 height 29
drag, startPoint x: 588, startPoint y: 368, endPoint x: 480, endPoint y: 362, distance: 108.2
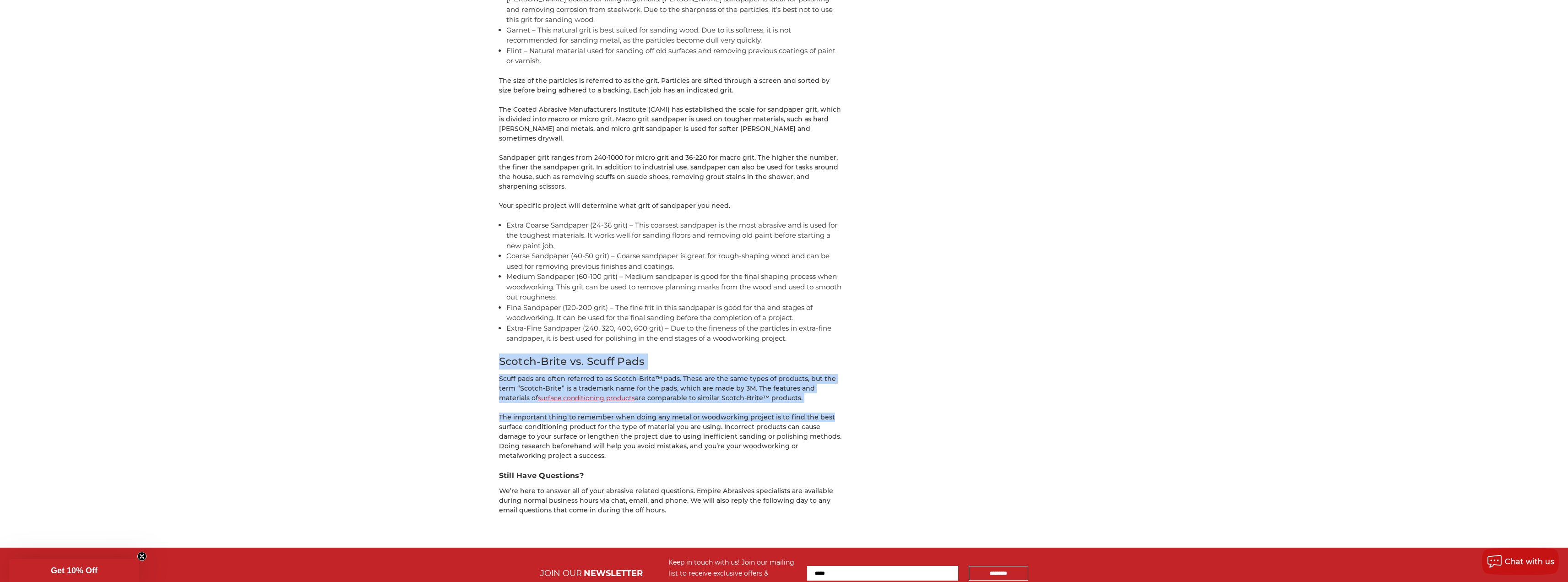
drag, startPoint x: 814, startPoint y: 383, endPoint x: 449, endPoint y: 349, distance: 366.6
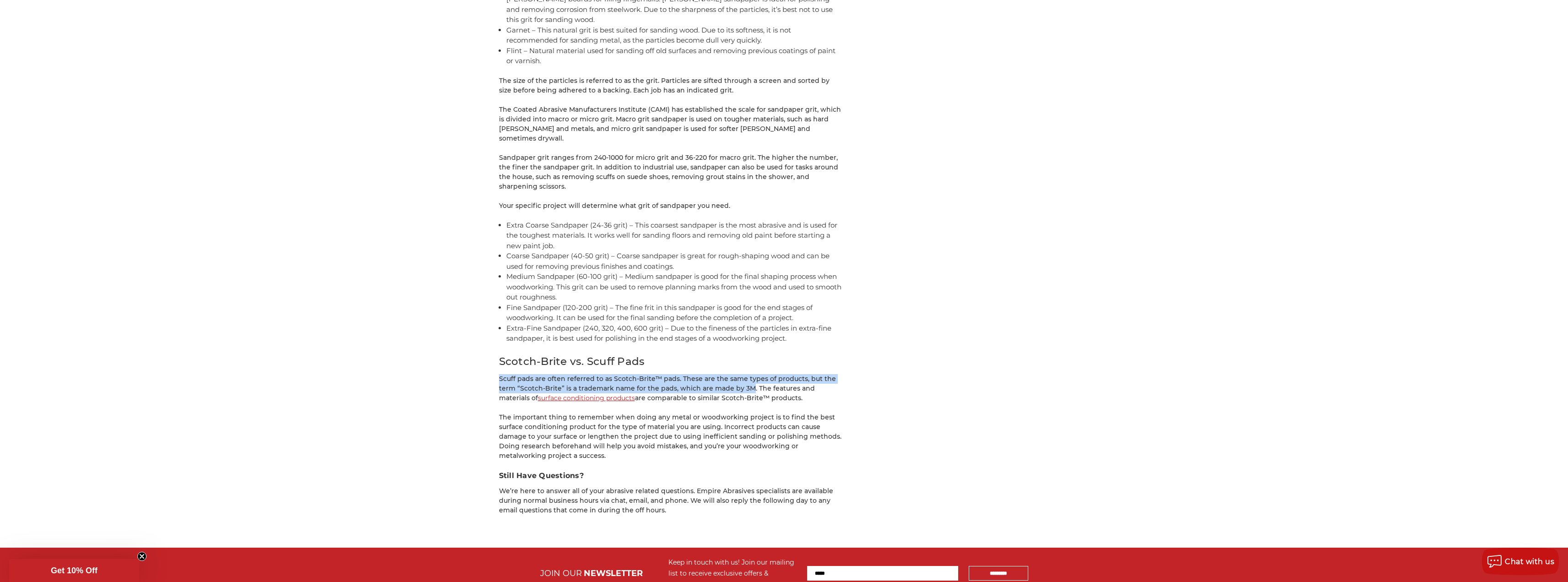
drag, startPoint x: 457, startPoint y: 352, endPoint x: 744, endPoint y: 373, distance: 287.8
click at [506, 412] on p "The important thing to remember when doing any metal or woodworking project is …" at bounding box center [671, 436] width 343 height 48
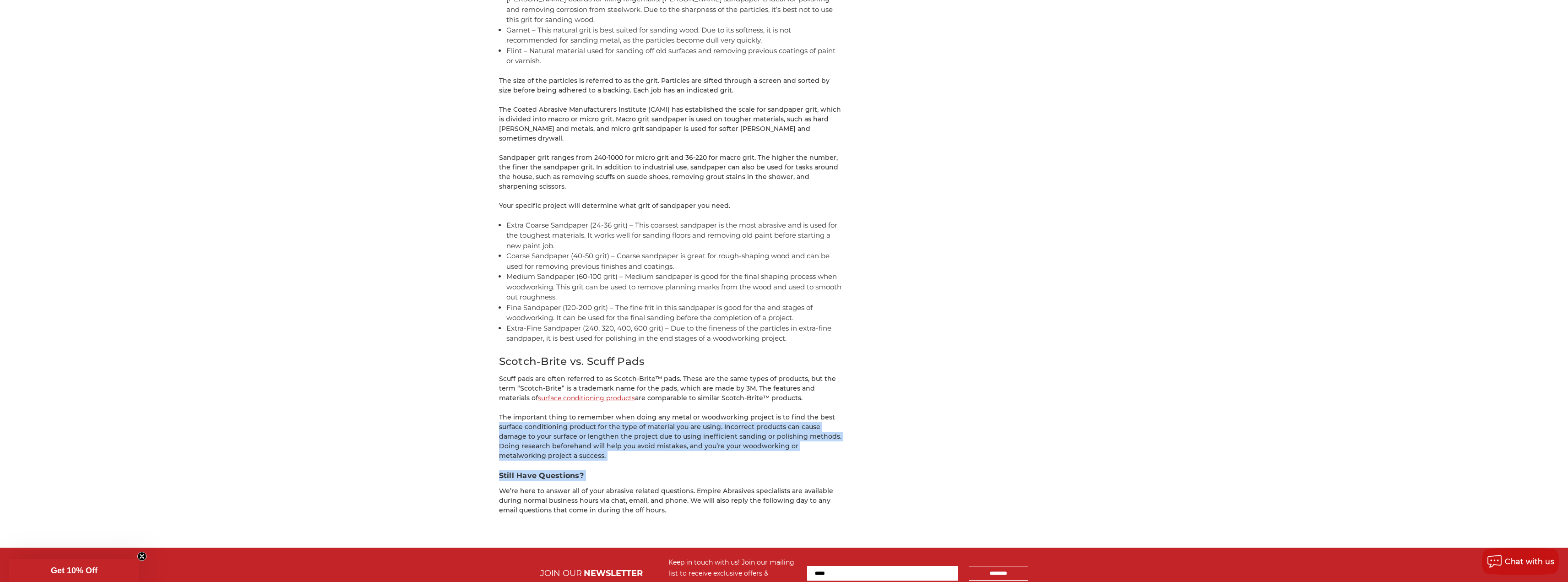
drag, startPoint x: 506, startPoint y: 402, endPoint x: 698, endPoint y: 454, distance: 198.9
click at [708, 435] on p "The important thing to remember when doing any metal or woodworking project is …" at bounding box center [671, 436] width 343 height 48
drag, startPoint x: 708, startPoint y: 435, endPoint x: 486, endPoint y: 396, distance: 225.4
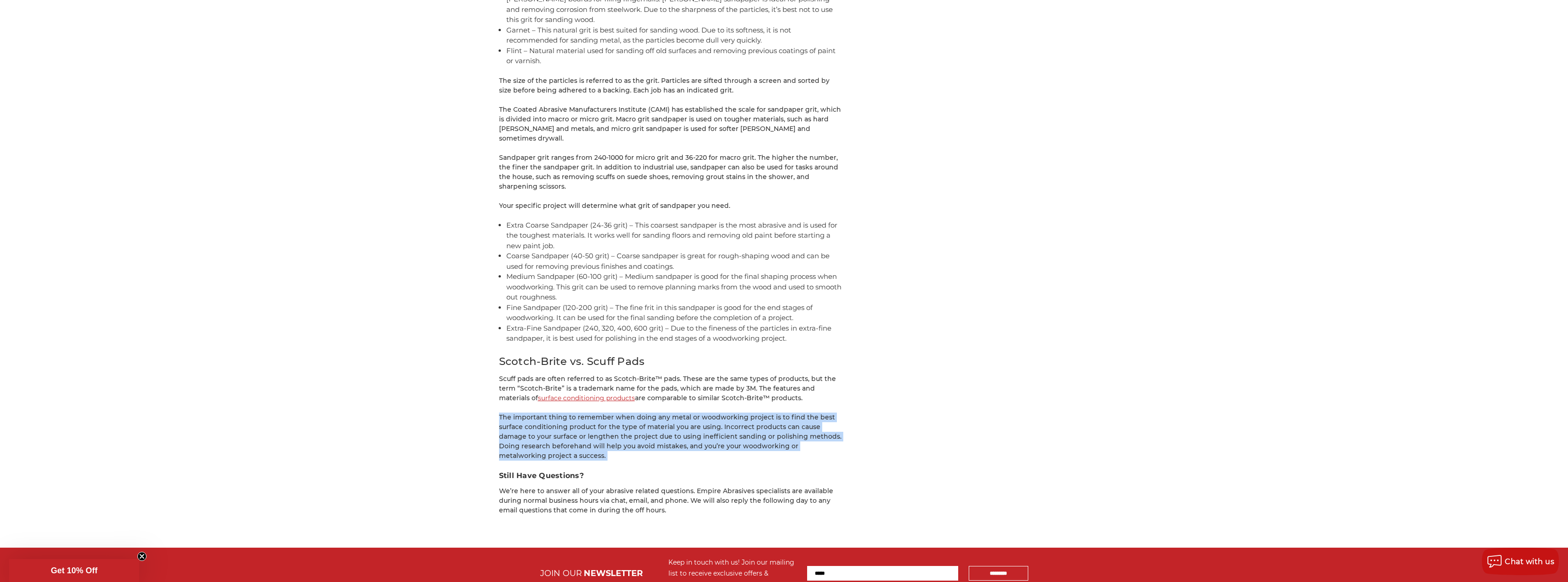
drag, startPoint x: 485, startPoint y: 392, endPoint x: 680, endPoint y: 431, distance: 198.9
click at [680, 431] on p "The important thing to remember when doing any metal or woodworking project is …" at bounding box center [671, 436] width 343 height 48
drag, startPoint x: 680, startPoint y: 431, endPoint x: 504, endPoint y: 396, distance: 179.4
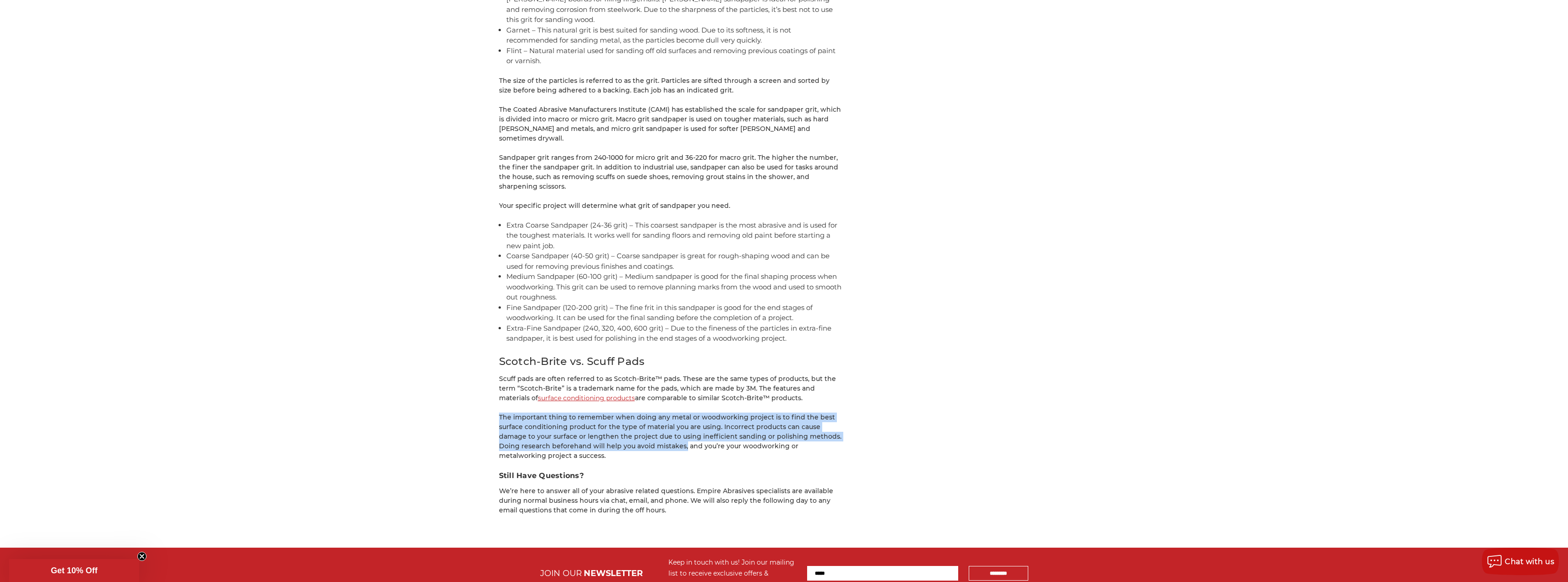
click at [504, 412] on p "The important thing to remember when doing any metal or woodworking project is …" at bounding box center [671, 436] width 343 height 48
click at [504, 412] on p "The important thing to remember when doing any metal or woodworking project is …" at bounding box center [671, 436] width 343 height 48
drag, startPoint x: 504, startPoint y: 396, endPoint x: 641, endPoint y: 433, distance: 141.9
click at [641, 433] on p "The important thing to remember when doing any metal or woodworking project is …" at bounding box center [671, 436] width 343 height 48
click at [643, 433] on p "The important thing to remember when doing any metal or woodworking project is …" at bounding box center [671, 436] width 343 height 48
